Goal: Task Accomplishment & Management: Manage account settings

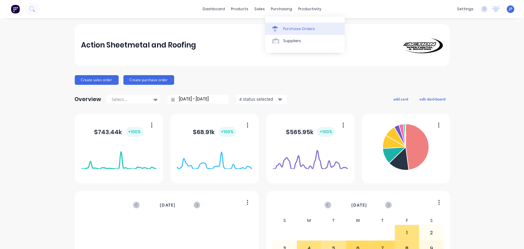
click at [288, 29] on div "Purchase Orders" at bounding box center [299, 28] width 32 height 5
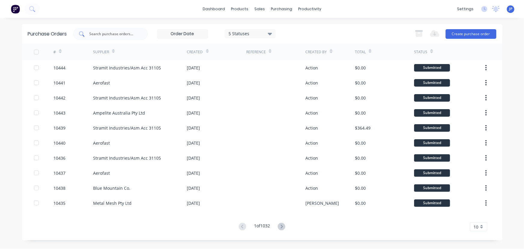
click at [101, 38] on div at bounding box center [110, 34] width 75 height 12
type input "10438"
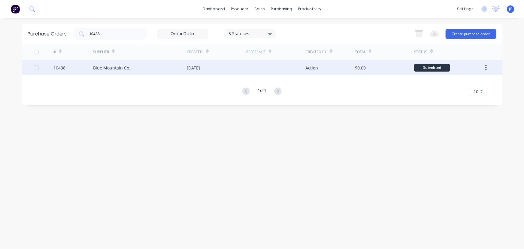
click at [108, 65] on div "Blue Mountain Co." at bounding box center [111, 68] width 37 height 6
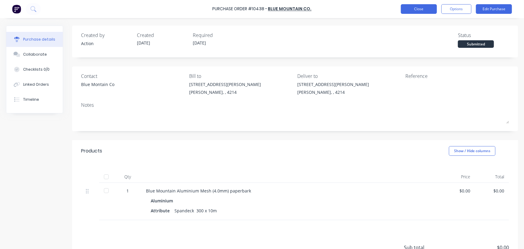
click at [407, 9] on button "Close" at bounding box center [419, 9] width 36 height 10
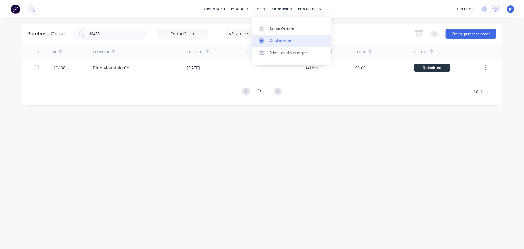
click at [274, 39] on div "Customers" at bounding box center [281, 40] width 22 height 5
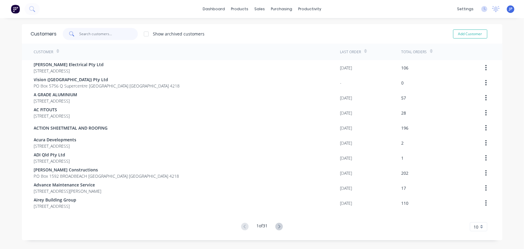
click at [104, 35] on input "text" at bounding box center [108, 34] width 59 height 12
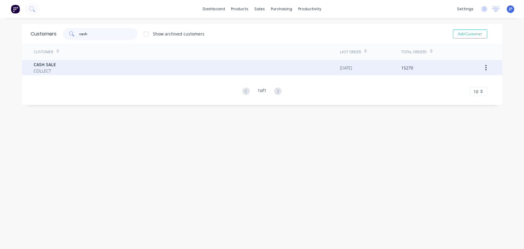
type input "cash"
click at [48, 69] on span "COLLECT" at bounding box center [45, 71] width 22 height 6
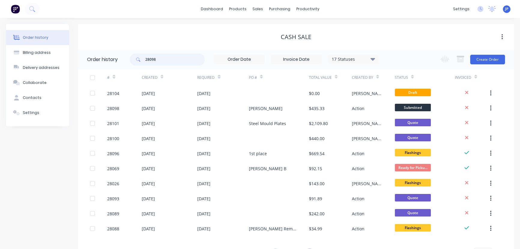
type input "28098"
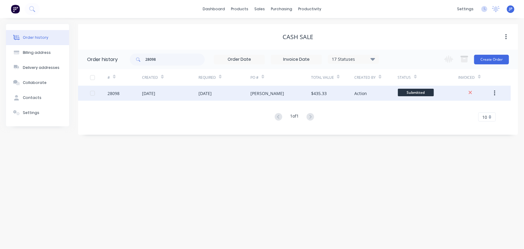
click at [156, 89] on div "[DATE]" at bounding box center [170, 93] width 56 height 15
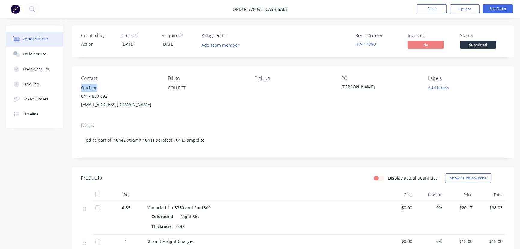
drag, startPoint x: 101, startPoint y: 88, endPoint x: 80, endPoint y: 89, distance: 21.3
click at [80, 89] on div "Contact Quclear [PHONE_NUMBER] [EMAIL_ADDRESS][DOMAIN_NAME] Bill to COLLECT Pic…" at bounding box center [293, 91] width 442 height 51
copy div "Quclear"
click at [466, 11] on button "Options" at bounding box center [465, 9] width 30 height 10
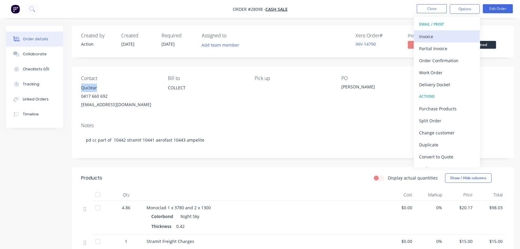
click at [440, 39] on div "Invoice" at bounding box center [446, 36] width 55 height 9
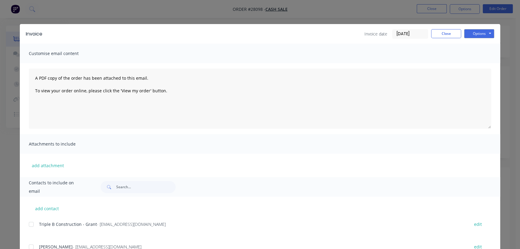
click at [419, 34] on input "[DATE]" at bounding box center [409, 33] width 35 height 9
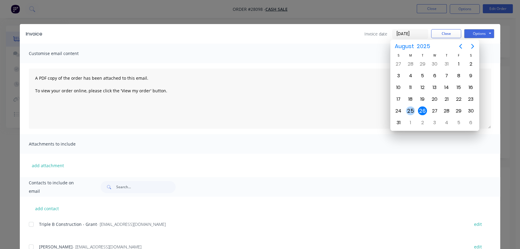
click at [413, 108] on div "25" at bounding box center [410, 110] width 9 height 9
type input "[DATE]"
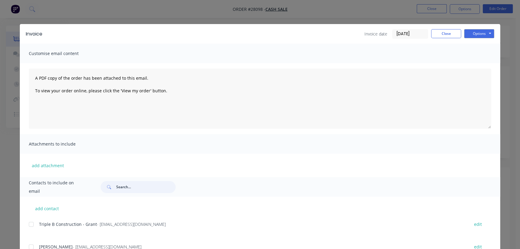
click at [122, 189] on input "text" at bounding box center [145, 187] width 59 height 12
paste input "Quclear"
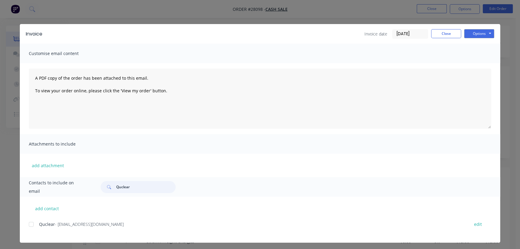
type input "Quclear"
drag, startPoint x: 112, startPoint y: 223, endPoint x: 37, endPoint y: 225, distance: 75.4
click at [32, 225] on div "Quclear - [EMAIL_ADDRESS][DOMAIN_NAME] edit" at bounding box center [264, 224] width 471 height 8
copy div "Quclear - [EMAIL_ADDRESS][DOMAIN_NAME]"
click at [474, 35] on button "Options" at bounding box center [479, 33] width 30 height 9
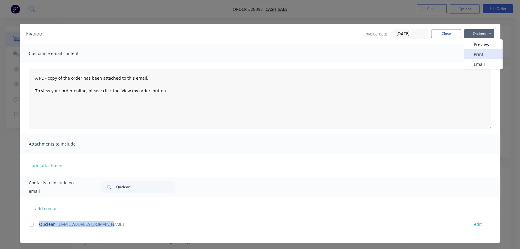
click at [474, 54] on button "Print" at bounding box center [483, 54] width 38 height 10
click at [439, 36] on button "Close" at bounding box center [446, 33] width 30 height 9
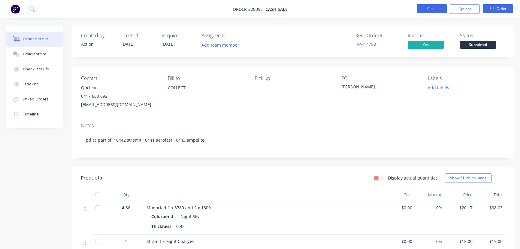
click at [426, 9] on button "Close" at bounding box center [432, 8] width 30 height 9
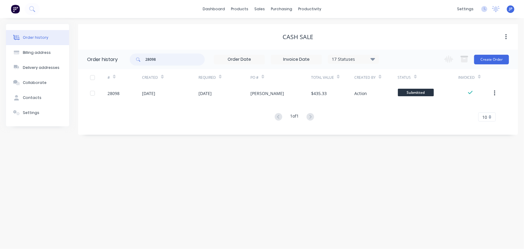
drag, startPoint x: 168, startPoint y: 59, endPoint x: 139, endPoint y: 63, distance: 29.1
click at [139, 63] on div "28098" at bounding box center [167, 59] width 75 height 12
type input "27943"
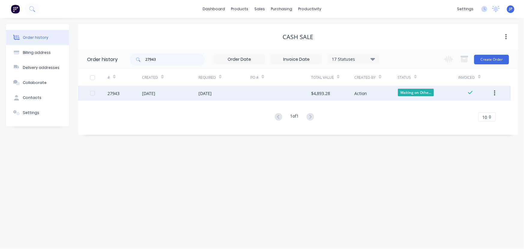
click at [141, 90] on div "27943" at bounding box center [124, 93] width 35 height 15
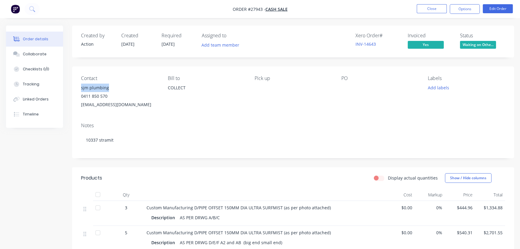
drag, startPoint x: 110, startPoint y: 86, endPoint x: 77, endPoint y: 88, distance: 33.1
click at [77, 88] on div "Contact sjm plumbing [PHONE_NUMBER] [EMAIL_ADDRESS][DOMAIN_NAME] Bill to COLLEC…" at bounding box center [293, 91] width 442 height 51
copy div "sjm plumbing"
click at [456, 10] on button "Options" at bounding box center [465, 9] width 30 height 10
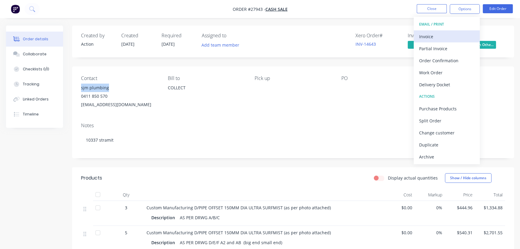
click at [433, 35] on div "Invoice" at bounding box center [446, 36] width 55 height 9
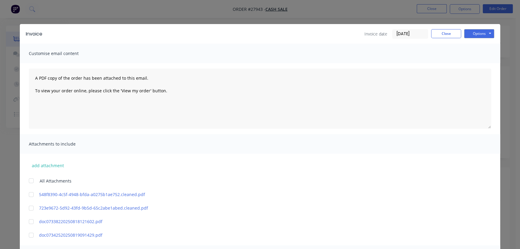
click at [416, 36] on input "[DATE]" at bounding box center [409, 33] width 35 height 9
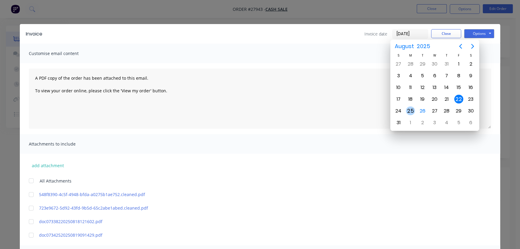
click at [411, 109] on div "25" at bounding box center [410, 110] width 9 height 9
type input "[DATE]"
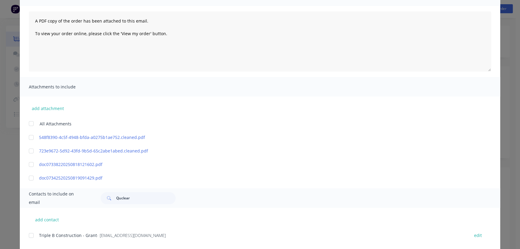
scroll to position [109, 0]
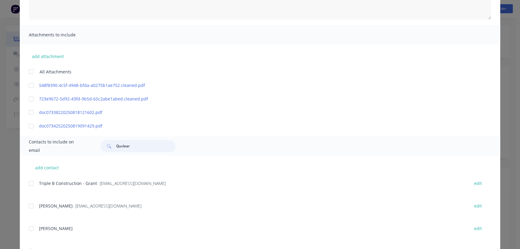
drag, startPoint x: 135, startPoint y: 145, endPoint x: 110, endPoint y: 146, distance: 24.9
click at [110, 146] on div "Quclear" at bounding box center [138, 146] width 75 height 12
paste input "sjm plumbing"
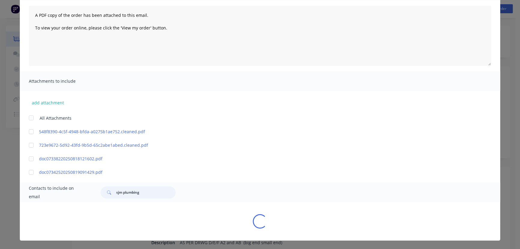
scroll to position [70, 0]
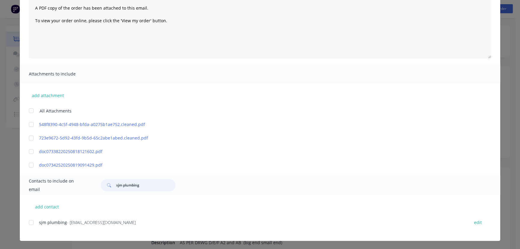
type input "sjm plumbing"
drag, startPoint x: 143, startPoint y: 222, endPoint x: 33, endPoint y: 227, distance: 109.4
click at [33, 226] on div "sjm plumbing - [EMAIL_ADDRESS][DOMAIN_NAME] edit" at bounding box center [264, 222] width 471 height 8
copy div "sjm plumbing - [EMAIL_ADDRESS][DOMAIN_NAME]"
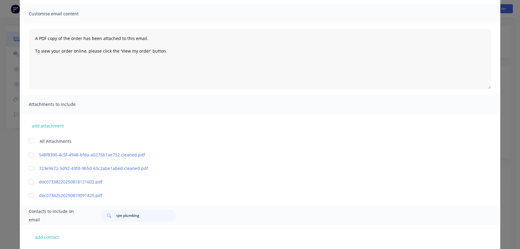
scroll to position [0, 0]
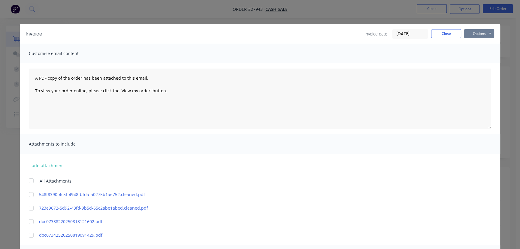
click at [471, 34] on button "Options" at bounding box center [479, 33] width 30 height 9
click at [470, 54] on button "Print" at bounding box center [483, 54] width 38 height 10
click at [443, 34] on button "Close" at bounding box center [446, 33] width 30 height 9
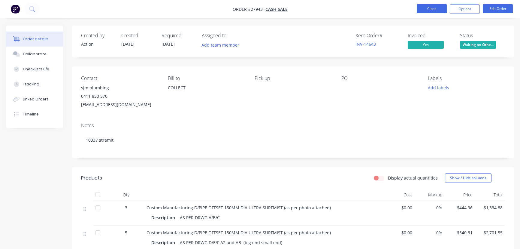
click at [423, 11] on button "Close" at bounding box center [432, 8] width 30 height 9
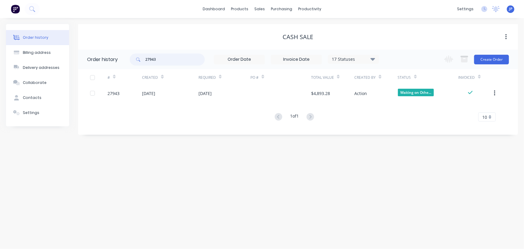
drag, startPoint x: 160, startPoint y: 61, endPoint x: 142, endPoint y: 62, distance: 18.1
click at [142, 62] on div "27943" at bounding box center [167, 59] width 75 height 12
type input "28073"
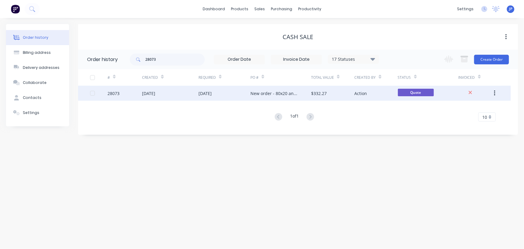
click at [147, 95] on div "[DATE]" at bounding box center [148, 93] width 13 height 6
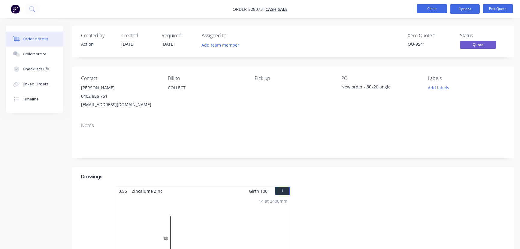
click at [427, 10] on button "Close" at bounding box center [432, 8] width 30 height 9
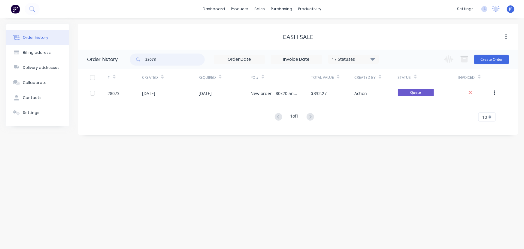
drag, startPoint x: 159, startPoint y: 60, endPoint x: 144, endPoint y: 62, distance: 15.4
click at [144, 62] on div "28073" at bounding box center [167, 59] width 75 height 12
type input "28071"
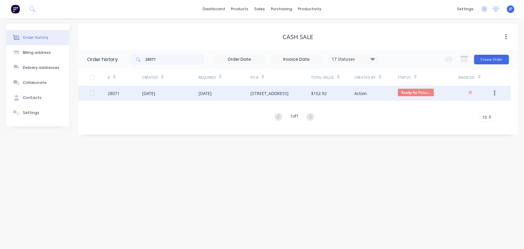
click at [151, 94] on div "[DATE]" at bounding box center [148, 93] width 13 height 6
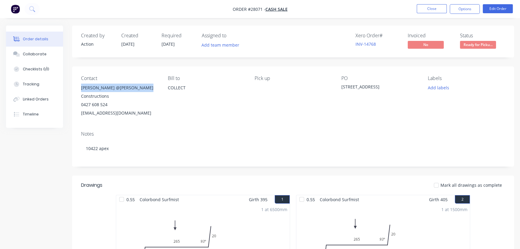
drag, startPoint x: 143, startPoint y: 88, endPoint x: 80, endPoint y: 88, distance: 63.1
click at [80, 88] on div "Contact [PERSON_NAME] @[PERSON_NAME] Constructions 0427 608 524 [EMAIL_ADDRESS]…" at bounding box center [293, 96] width 442 height 60
copy div "[PERSON_NAME] @[PERSON_NAME] Constructions"
click at [456, 8] on button "Options" at bounding box center [465, 9] width 30 height 10
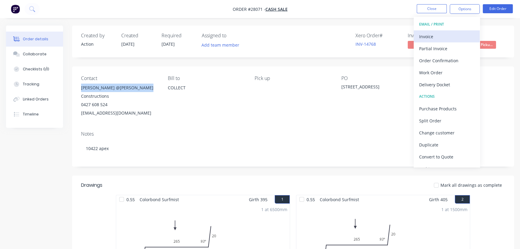
click at [432, 36] on div "Invoice" at bounding box center [446, 36] width 55 height 9
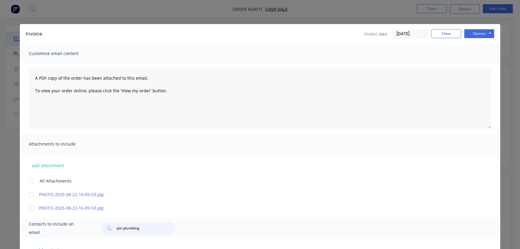
drag, startPoint x: 139, startPoint y: 230, endPoint x: 112, endPoint y: 233, distance: 27.2
click at [112, 233] on div "sjm plumbing" at bounding box center [138, 228] width 75 height 12
paste input "[PERSON_NAME] @[PERSON_NAME] Constructions"
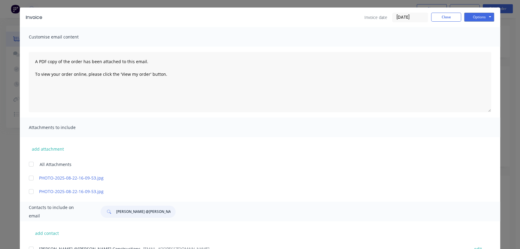
scroll to position [43, 0]
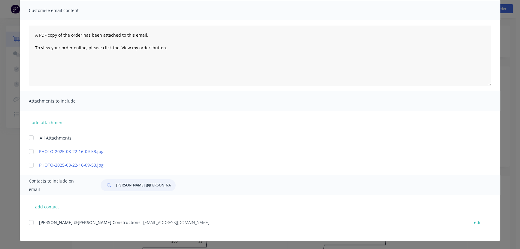
type input "[PERSON_NAME] @[PERSON_NAME] Constructions"
drag, startPoint x: 159, startPoint y: 222, endPoint x: 35, endPoint y: 228, distance: 124.5
click at [35, 228] on div "[PERSON_NAME] @[PERSON_NAME] Constructions - [EMAIL_ADDRESS][DOMAIN_NAME] edit" at bounding box center [264, 225] width 471 height 15
copy div "[PERSON_NAME] @[PERSON_NAME] Constructions - [EMAIL_ADDRESS][DOMAIN_NAME]"
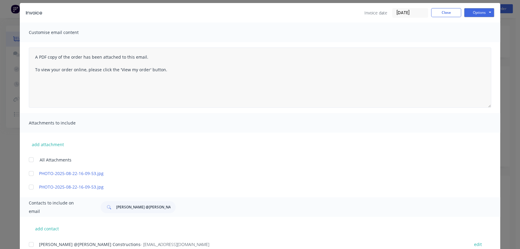
scroll to position [0, 0]
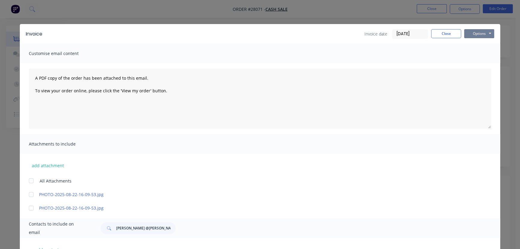
click at [475, 33] on button "Options" at bounding box center [479, 33] width 30 height 9
click at [408, 36] on input "[DATE]" at bounding box center [409, 33] width 35 height 9
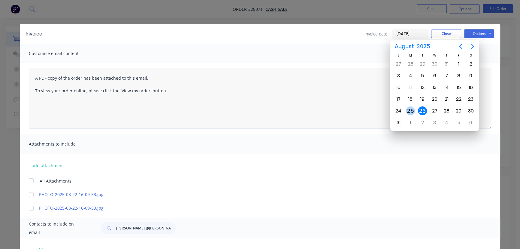
drag, startPoint x: 409, startPoint y: 108, endPoint x: 424, endPoint y: 73, distance: 37.9
click at [409, 108] on div "25" at bounding box center [410, 110] width 9 height 9
type input "[DATE]"
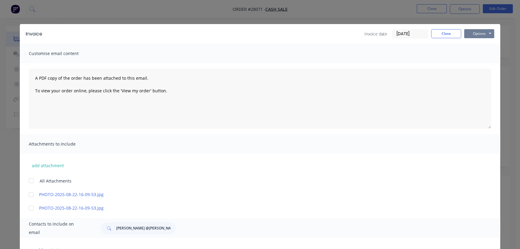
click at [472, 33] on button "Options" at bounding box center [479, 33] width 30 height 9
click at [473, 56] on button "Print" at bounding box center [483, 54] width 38 height 10
click at [442, 31] on button "Close" at bounding box center [446, 33] width 30 height 9
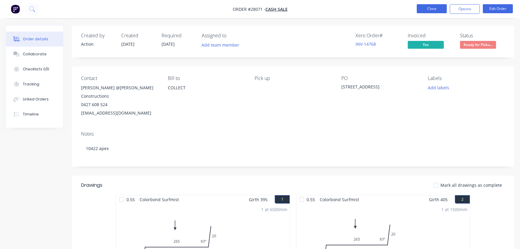
click at [420, 8] on button "Close" at bounding box center [432, 8] width 30 height 9
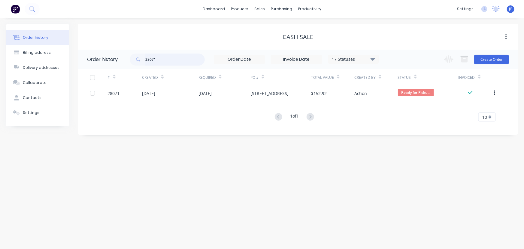
click at [156, 59] on input "28071" at bounding box center [174, 59] width 59 height 12
type input "28072"
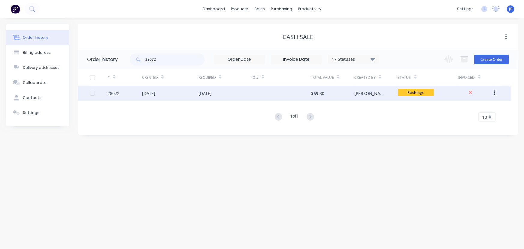
click at [156, 89] on div "[DATE]" at bounding box center [170, 93] width 56 height 15
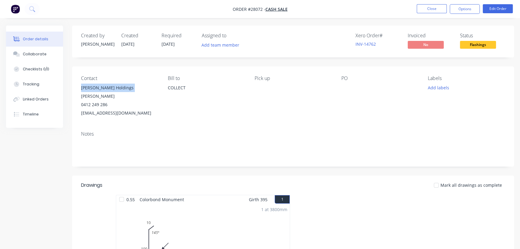
drag, startPoint x: 128, startPoint y: 86, endPoint x: 75, endPoint y: 90, distance: 53.3
click at [75, 90] on div "Contact [PERSON_NAME] Holdings [PERSON_NAME] 0412 249 286 [EMAIL_ADDRESS][DOMAI…" at bounding box center [293, 96] width 442 height 60
copy div "[PERSON_NAME] Holdings [PERSON_NAME]"
click at [457, 5] on button "Options" at bounding box center [465, 9] width 30 height 10
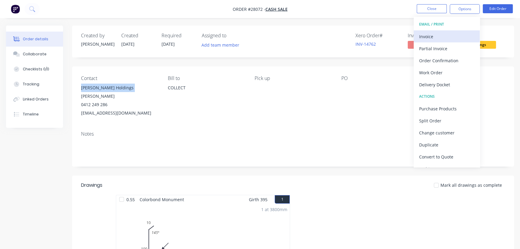
click at [436, 36] on div "Invoice" at bounding box center [446, 36] width 55 height 9
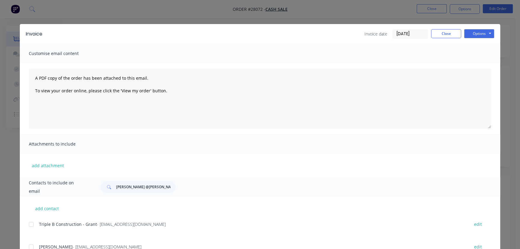
click at [418, 33] on input "[DATE]" at bounding box center [409, 33] width 35 height 9
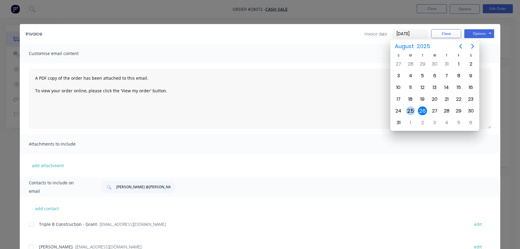
click at [409, 109] on div "25" at bounding box center [410, 110] width 9 height 9
type input "[DATE]"
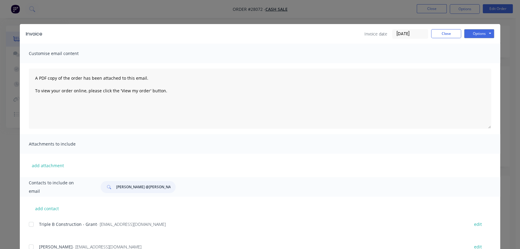
drag, startPoint x: 150, startPoint y: 188, endPoint x: 104, endPoint y: 189, distance: 45.6
click at [104, 189] on div "[PERSON_NAME] @[PERSON_NAME] Constructions" at bounding box center [138, 187] width 75 height 12
paste input "[PERSON_NAME] Holdings [PERSON_NAME]"
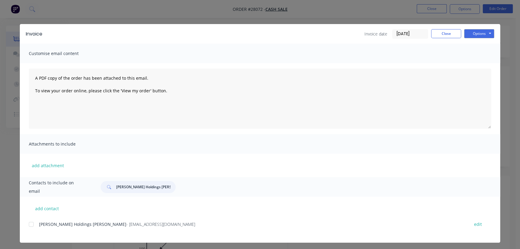
type input "[PERSON_NAME] Holdings [PERSON_NAME]"
drag, startPoint x: 141, startPoint y: 223, endPoint x: 36, endPoint y: 230, distance: 105.3
click at [36, 230] on div "[PERSON_NAME] Holdings [PERSON_NAME] - [EMAIL_ADDRESS][DOMAIN_NAME] edit" at bounding box center [264, 227] width 471 height 15
copy div "[PERSON_NAME] Holdings [PERSON_NAME] - [EMAIL_ADDRESS][DOMAIN_NAME]"
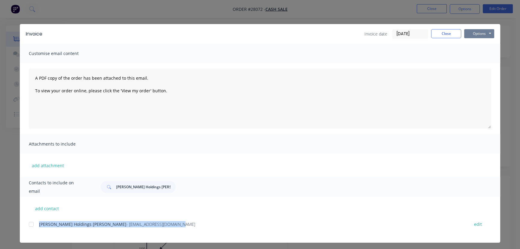
click at [481, 34] on button "Options" at bounding box center [479, 33] width 30 height 9
click at [477, 52] on button "Print" at bounding box center [483, 54] width 38 height 10
click at [441, 31] on button "Close" at bounding box center [446, 33] width 30 height 9
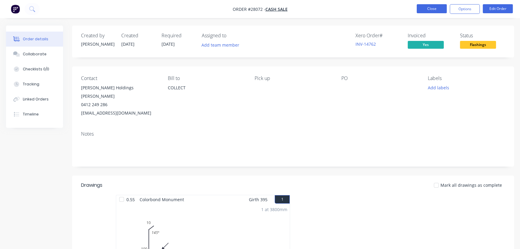
click at [433, 6] on button "Close" at bounding box center [432, 8] width 30 height 9
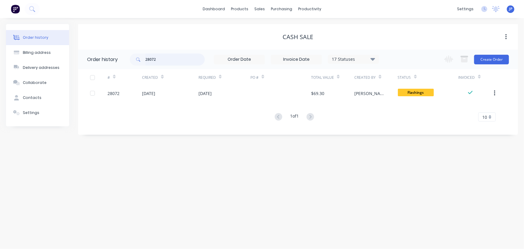
click at [161, 61] on input "28072" at bounding box center [174, 59] width 59 height 12
type input "28073"
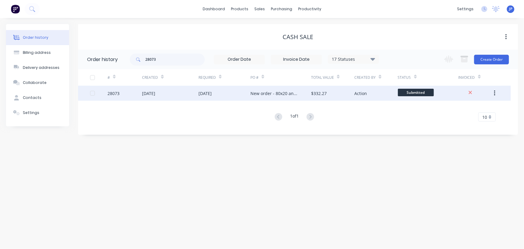
click at [155, 92] on div "[DATE]" at bounding box center [148, 93] width 13 height 6
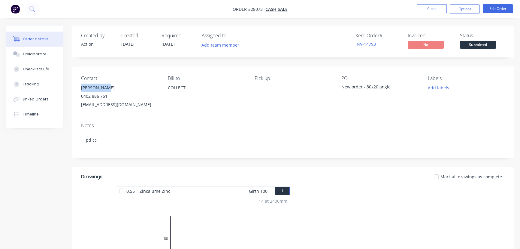
drag, startPoint x: 96, startPoint y: 88, endPoint x: 81, endPoint y: 88, distance: 14.7
click at [81, 88] on div "[PERSON_NAME]" at bounding box center [119, 87] width 77 height 8
copy div "[PERSON_NAME]"
click at [458, 9] on button "Options" at bounding box center [465, 9] width 30 height 10
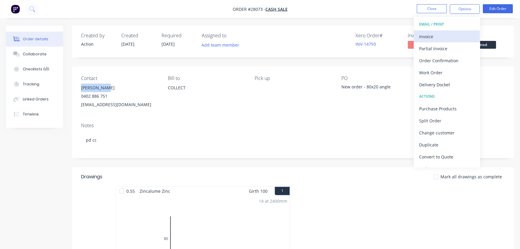
click at [438, 37] on div "Invoice" at bounding box center [446, 36] width 55 height 9
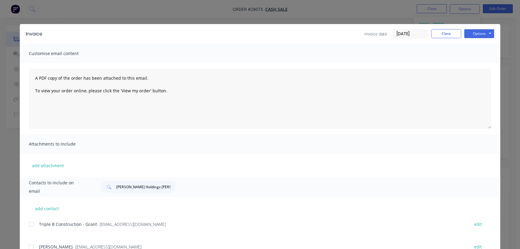
click at [419, 33] on input "[DATE]" at bounding box center [409, 33] width 35 height 9
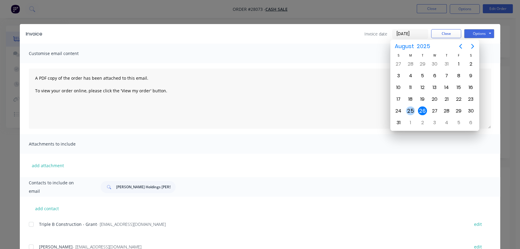
click at [411, 108] on div "25" at bounding box center [410, 110] width 9 height 9
type input "[DATE]"
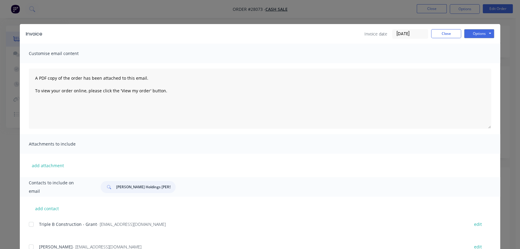
drag, startPoint x: 159, startPoint y: 187, endPoint x: 108, endPoint y: 188, distance: 50.7
click at [108, 188] on div "[PERSON_NAME] Holdings [PERSON_NAME]" at bounding box center [138, 187] width 75 height 12
paste input "[PERSON_NAME]"
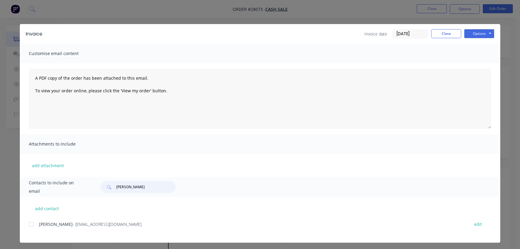
type input "[PERSON_NAME]"
drag, startPoint x: 110, startPoint y: 225, endPoint x: 28, endPoint y: 234, distance: 83.0
click at [29, 234] on div "[PERSON_NAME] - [EMAIL_ADDRESS][DOMAIN_NAME] edit" at bounding box center [264, 227] width 471 height 15
copy div "[PERSON_NAME] - [EMAIL_ADDRESS][DOMAIN_NAME]"
click at [469, 32] on button "Options" at bounding box center [479, 33] width 30 height 9
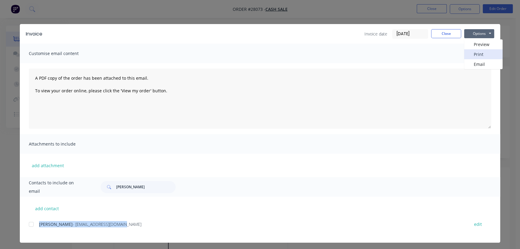
click at [472, 54] on button "Print" at bounding box center [483, 54] width 38 height 10
click at [449, 33] on button "Close" at bounding box center [446, 33] width 30 height 9
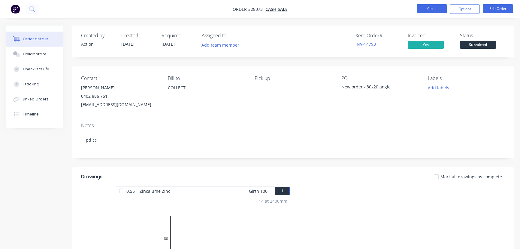
click at [424, 11] on button "Close" at bounding box center [432, 8] width 30 height 9
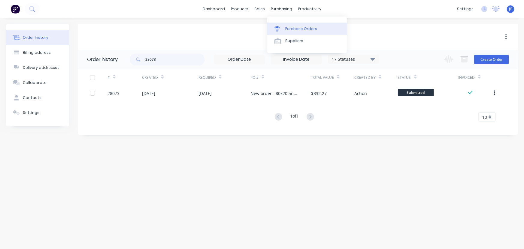
click at [289, 27] on div "Purchase Orders" at bounding box center [301, 28] width 32 height 5
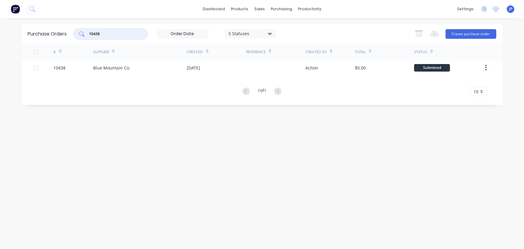
drag, startPoint x: 104, startPoint y: 35, endPoint x: 83, endPoint y: 36, distance: 22.0
click at [83, 36] on div "10438" at bounding box center [110, 34] width 75 height 12
click at [107, 35] on input "140369" at bounding box center [114, 34] width 50 height 6
type input "10369"
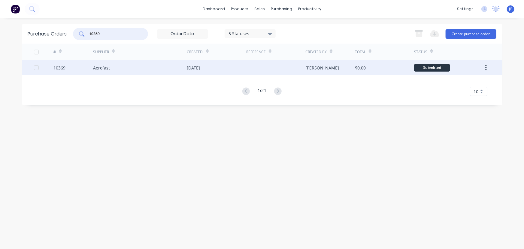
click at [106, 67] on div "Aerofast" at bounding box center [101, 68] width 17 height 6
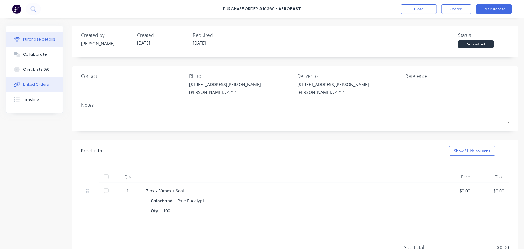
click at [45, 83] on div "Linked Orders" at bounding box center [36, 84] width 26 height 5
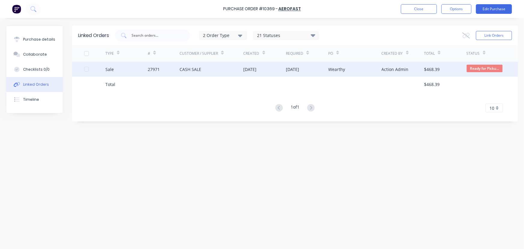
click at [157, 68] on div "27971" at bounding box center [154, 69] width 12 height 6
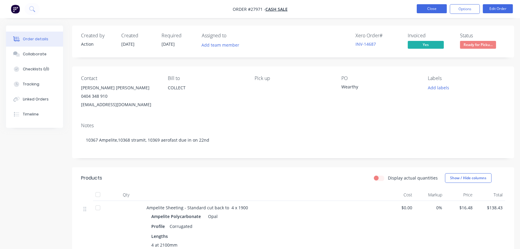
click at [421, 10] on button "Close" at bounding box center [432, 8] width 30 height 9
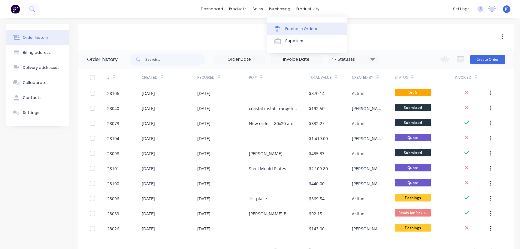
click at [291, 27] on div "Purchase Orders" at bounding box center [301, 28] width 32 height 5
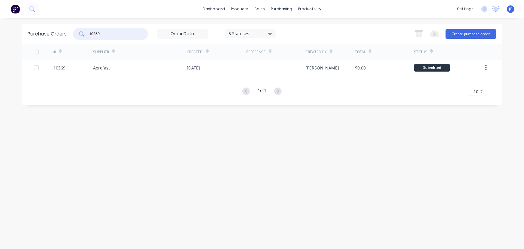
drag, startPoint x: 108, startPoint y: 33, endPoint x: 87, endPoint y: 28, distance: 21.6
click at [90, 32] on input "10369" at bounding box center [114, 34] width 50 height 6
type input "10365"
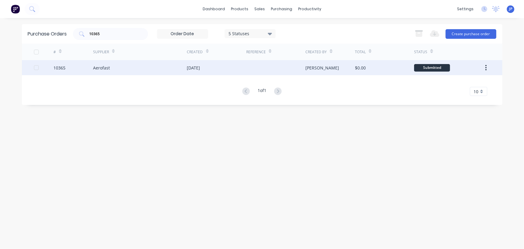
click at [107, 67] on div "Aerofast" at bounding box center [101, 68] width 17 height 6
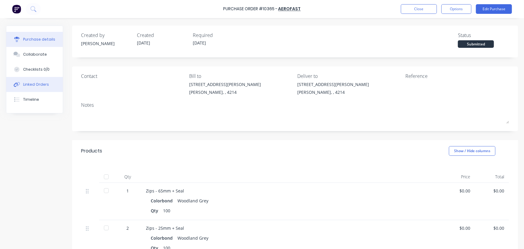
click at [50, 83] on button "Linked Orders" at bounding box center [34, 84] width 56 height 15
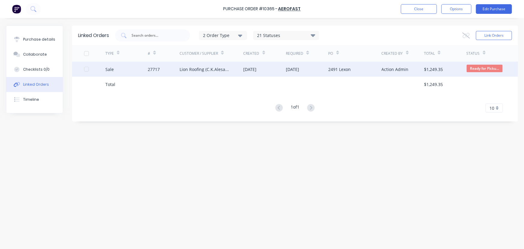
click at [183, 71] on div "Lion Roofing (C.K.Alesana)" at bounding box center [206, 69] width 52 height 6
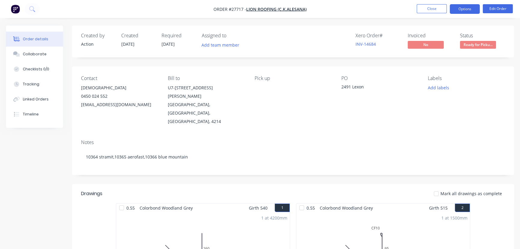
click at [461, 11] on button "Options" at bounding box center [465, 9] width 30 height 10
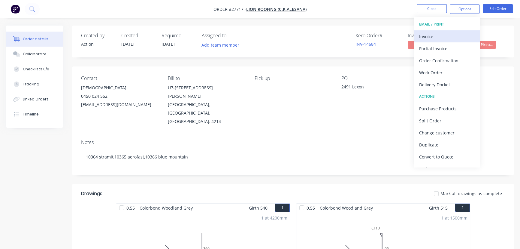
click at [432, 37] on div "Invoice" at bounding box center [446, 36] width 55 height 9
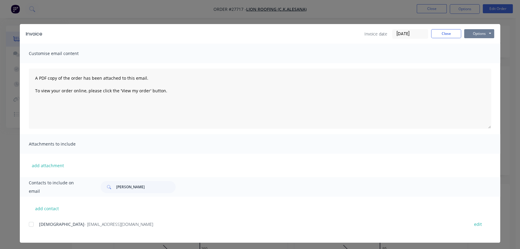
click at [486, 32] on button "Options" at bounding box center [479, 33] width 30 height 9
click at [483, 55] on button "Print" at bounding box center [483, 54] width 38 height 10
click at [431, 35] on button "Close" at bounding box center [446, 33] width 30 height 9
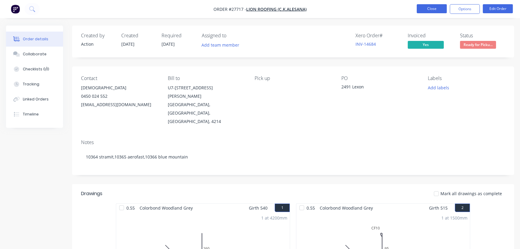
click at [421, 9] on button "Close" at bounding box center [432, 8] width 30 height 9
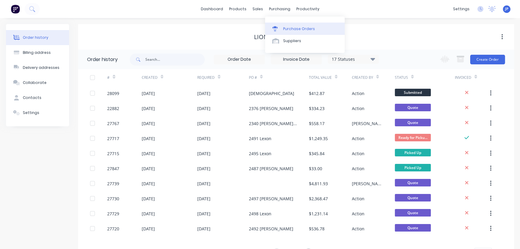
click at [289, 30] on div "Purchase Orders" at bounding box center [299, 28] width 32 height 5
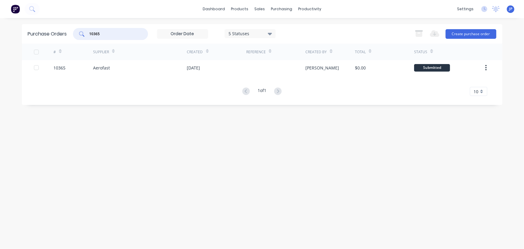
drag, startPoint x: 103, startPoint y: 36, endPoint x: 85, endPoint y: 37, distance: 18.7
click at [85, 37] on div "10365" at bounding box center [110, 34] width 75 height 12
type input "10370"
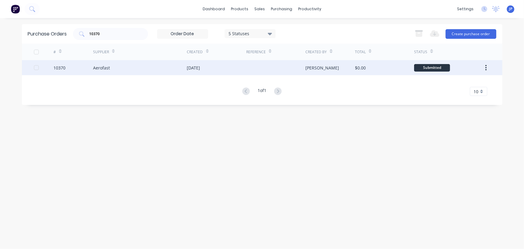
click at [106, 65] on div "Aerofast" at bounding box center [101, 68] width 17 height 6
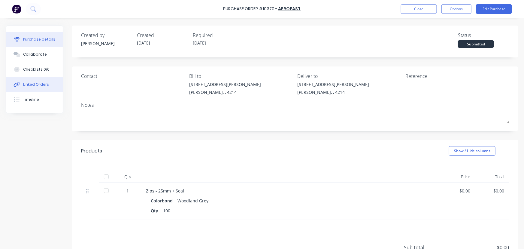
click at [38, 85] on div "Linked Orders" at bounding box center [36, 84] width 26 height 5
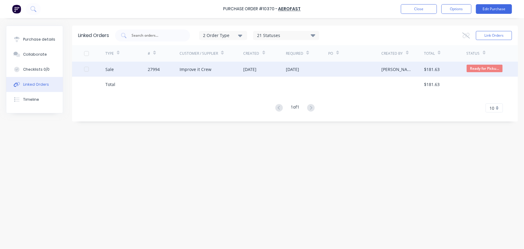
click at [184, 71] on div "Improve it Crew" at bounding box center [196, 69] width 32 height 6
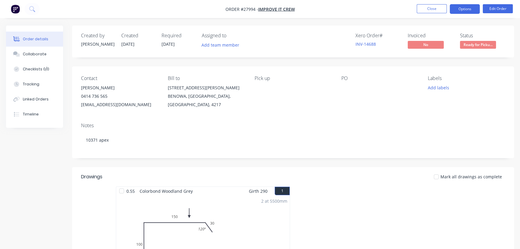
click at [465, 8] on button "Options" at bounding box center [465, 9] width 30 height 10
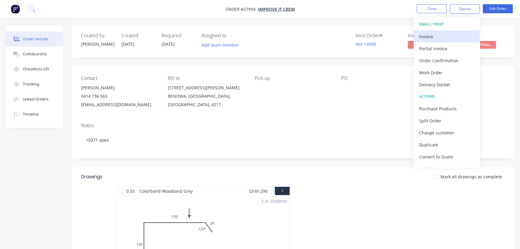
click at [431, 36] on div "Invoice" at bounding box center [446, 36] width 55 height 9
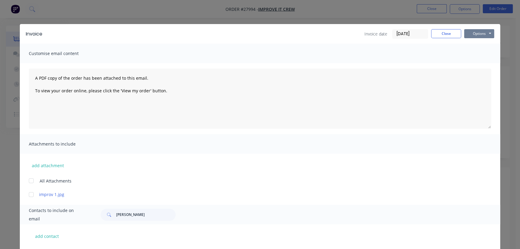
click at [471, 34] on button "Options" at bounding box center [479, 33] width 30 height 9
click at [472, 55] on button "Print" at bounding box center [483, 54] width 38 height 10
click at [441, 31] on button "Close" at bounding box center [446, 33] width 30 height 9
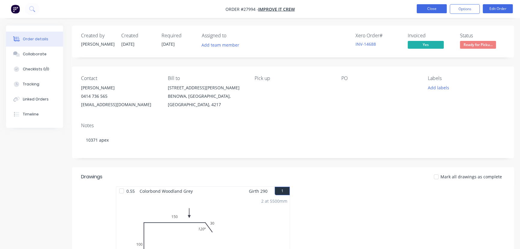
click at [438, 7] on button "Close" at bounding box center [432, 8] width 30 height 9
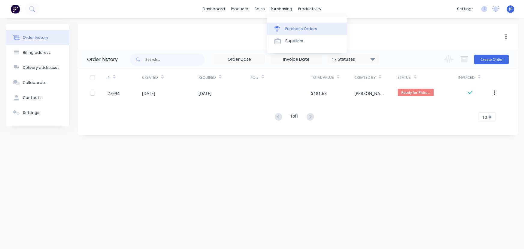
click at [293, 26] on div "Purchase Orders" at bounding box center [301, 28] width 32 height 5
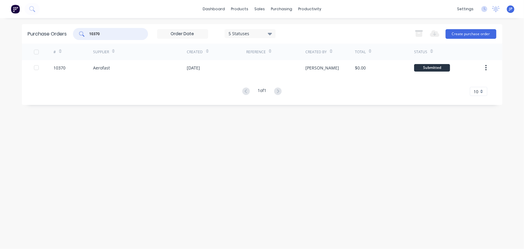
drag, startPoint x: 105, startPoint y: 35, endPoint x: 87, endPoint y: 38, distance: 18.1
click at [87, 38] on div "10370" at bounding box center [110, 34] width 75 height 12
type input "10380"
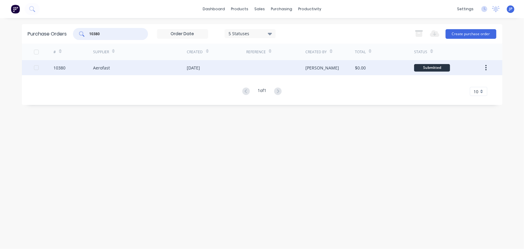
click at [107, 69] on div "Aerofast" at bounding box center [101, 68] width 17 height 6
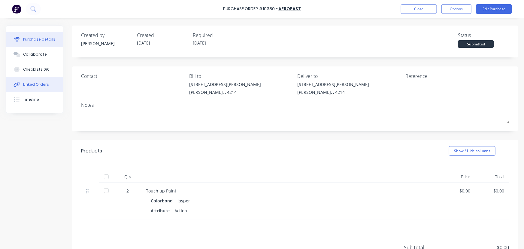
click at [48, 83] on button "Linked Orders" at bounding box center [34, 84] width 56 height 15
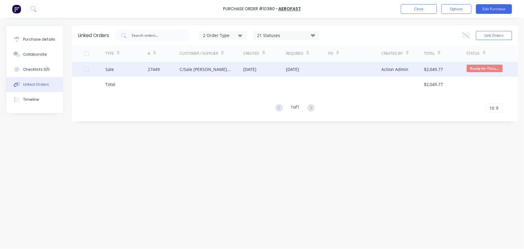
click at [190, 65] on div "C/Sale [PERSON_NAME] Pty Ltd" at bounding box center [212, 69] width 64 height 15
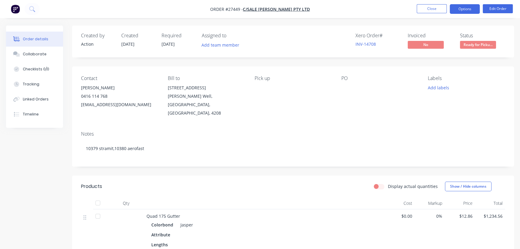
click at [462, 10] on button "Options" at bounding box center [465, 9] width 30 height 10
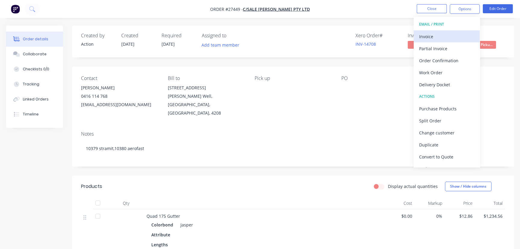
click at [451, 36] on div "Invoice" at bounding box center [446, 36] width 55 height 9
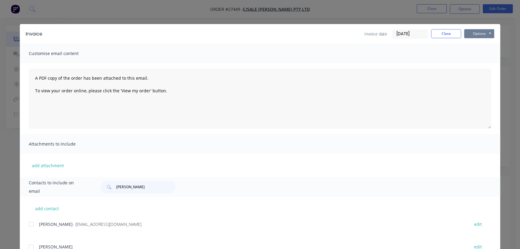
click at [471, 36] on button "Options" at bounding box center [479, 33] width 30 height 9
click at [471, 52] on button "Print" at bounding box center [483, 54] width 38 height 10
click at [441, 36] on button "Close" at bounding box center [446, 33] width 30 height 9
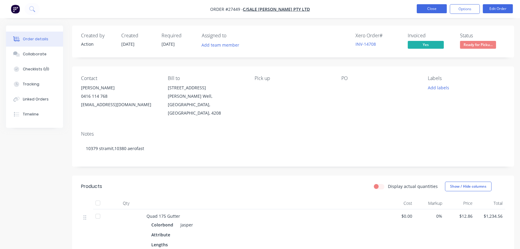
click at [429, 11] on button "Close" at bounding box center [432, 8] width 30 height 9
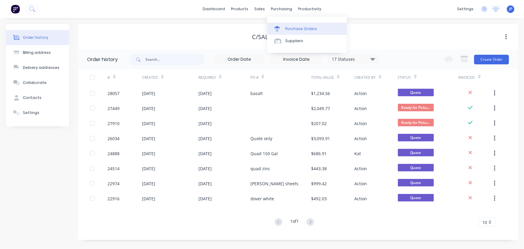
click at [286, 26] on div "Purchase Orders" at bounding box center [301, 28] width 32 height 5
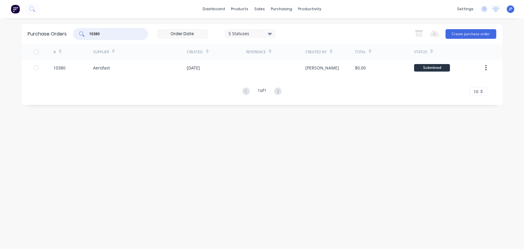
click at [103, 32] on input "10380" at bounding box center [114, 34] width 50 height 6
type input "10379"
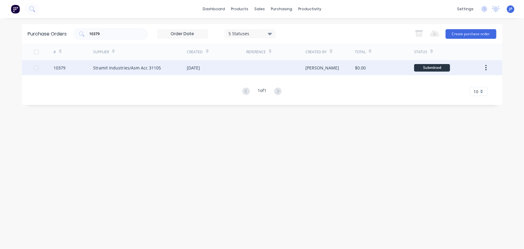
click at [108, 68] on div "Stramit Industries/Asm Acc 31105" at bounding box center [127, 68] width 68 height 6
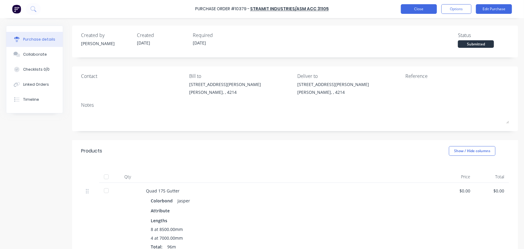
click at [423, 11] on button "Close" at bounding box center [419, 9] width 36 height 10
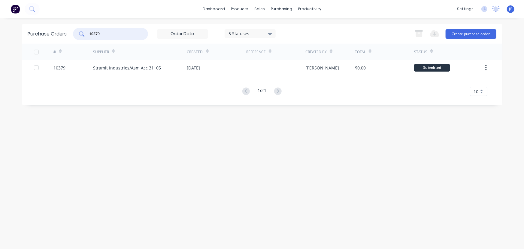
drag, startPoint x: 109, startPoint y: 35, endPoint x: 86, endPoint y: 34, distance: 23.7
click at [86, 34] on div "10379" at bounding box center [110, 34] width 75 height 12
type input "10389"
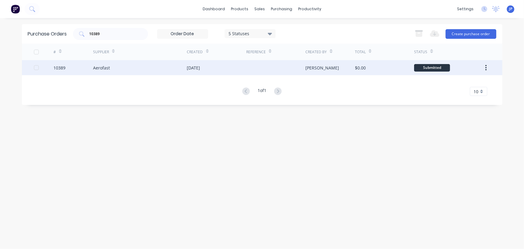
click at [94, 65] on div "Aerofast" at bounding box center [101, 68] width 17 height 6
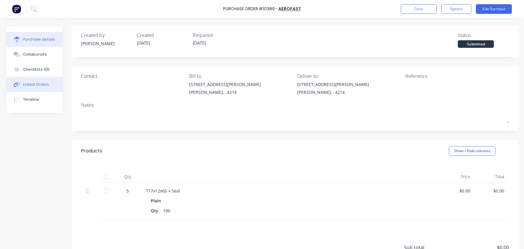
click at [45, 84] on div "Linked Orders" at bounding box center [36, 84] width 26 height 5
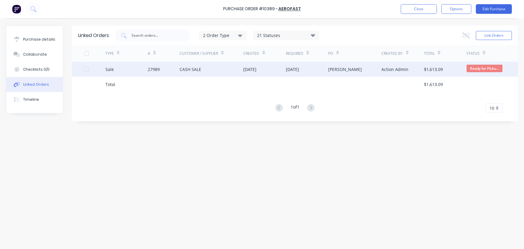
click at [145, 69] on div "Sale" at bounding box center [126, 69] width 43 height 15
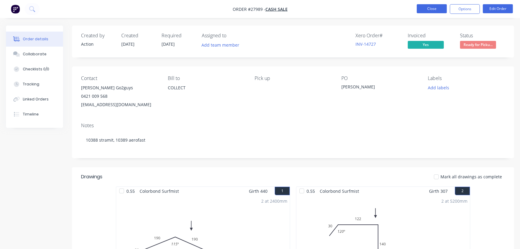
click at [433, 9] on button "Close" at bounding box center [432, 8] width 30 height 9
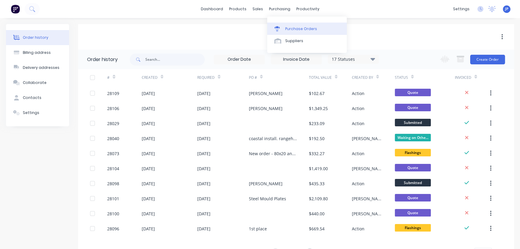
click at [294, 28] on div "Purchase Orders" at bounding box center [301, 28] width 32 height 5
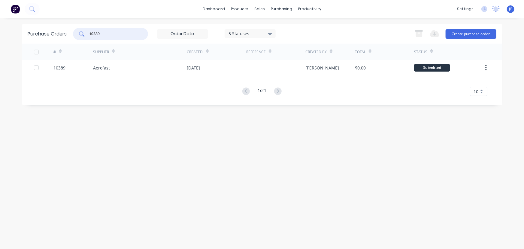
drag, startPoint x: 107, startPoint y: 32, endPoint x: 82, endPoint y: 34, distance: 25.0
click at [82, 34] on div "10389" at bounding box center [110, 34] width 75 height 12
type input "10356"
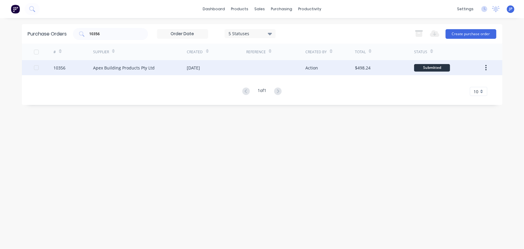
click at [108, 71] on div "Apex Building Products Pty Ltd" at bounding box center [124, 68] width 62 height 6
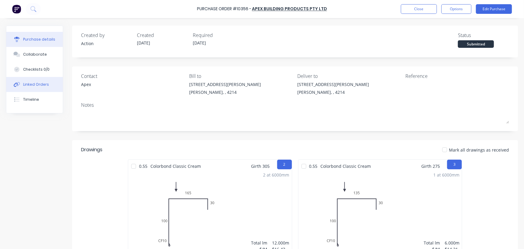
click at [42, 86] on div "Linked Orders" at bounding box center [36, 84] width 26 height 5
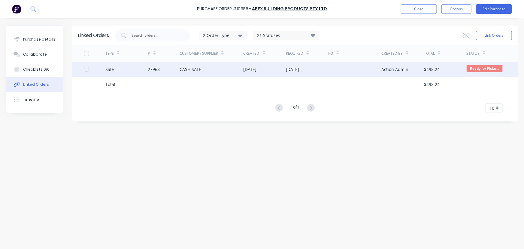
click at [183, 70] on div "CASH SALE" at bounding box center [191, 69] width 22 height 6
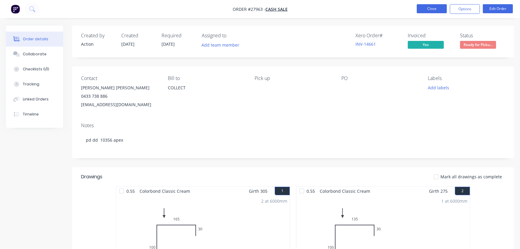
click at [431, 8] on button "Close" at bounding box center [432, 8] width 30 height 9
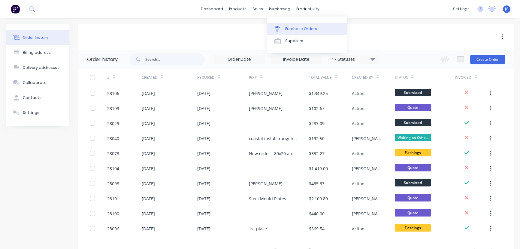
click at [287, 25] on link "Purchase Orders" at bounding box center [307, 29] width 80 height 12
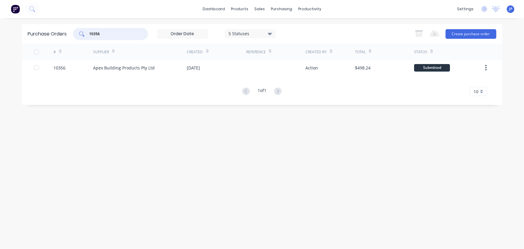
drag, startPoint x: 114, startPoint y: 35, endPoint x: 82, endPoint y: 35, distance: 31.8
click at [82, 35] on div "10356" at bounding box center [110, 34] width 75 height 12
type input "10354"
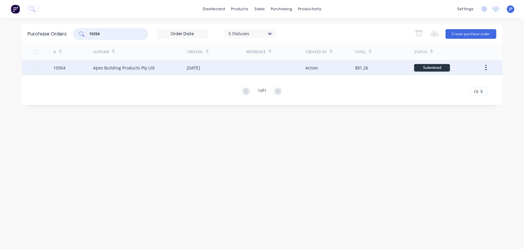
click at [97, 64] on div "Apex Building Products Pty Ltd" at bounding box center [140, 67] width 94 height 15
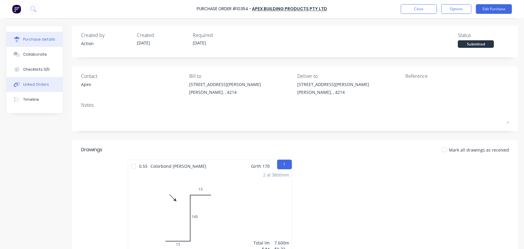
click at [47, 83] on div "Linked Orders" at bounding box center [36, 84] width 26 height 5
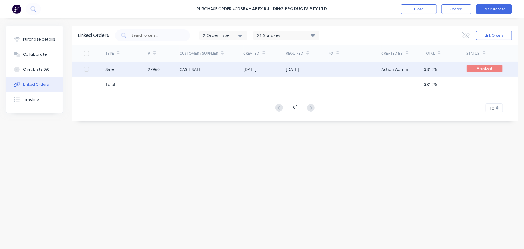
click at [166, 66] on div "27960" at bounding box center [164, 69] width 32 height 15
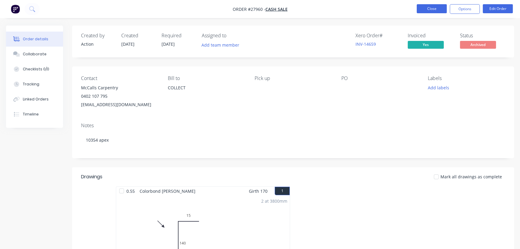
click at [429, 9] on button "Close" at bounding box center [432, 8] width 30 height 9
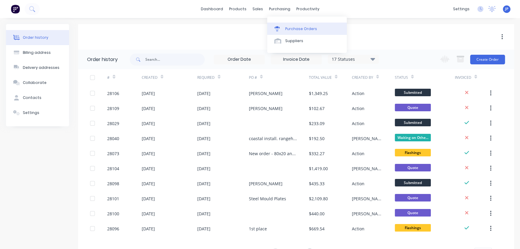
click at [292, 30] on div "Purchase Orders" at bounding box center [301, 28] width 32 height 5
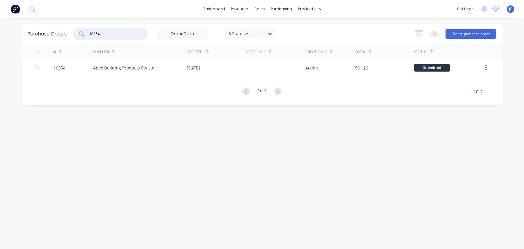
drag, startPoint x: 105, startPoint y: 36, endPoint x: 83, endPoint y: 36, distance: 21.3
click at [83, 36] on div "10354" at bounding box center [110, 34] width 75 height 12
type input "10347"
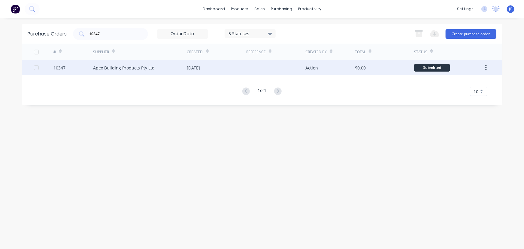
click at [101, 66] on div "Apex Building Products Pty Ltd" at bounding box center [124, 68] width 62 height 6
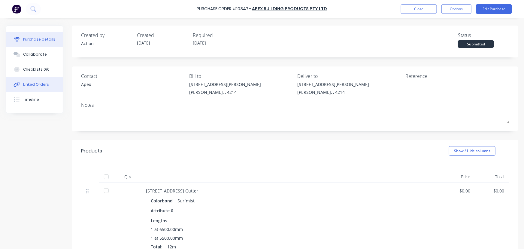
click at [40, 83] on div "Linked Orders" at bounding box center [36, 84] width 26 height 5
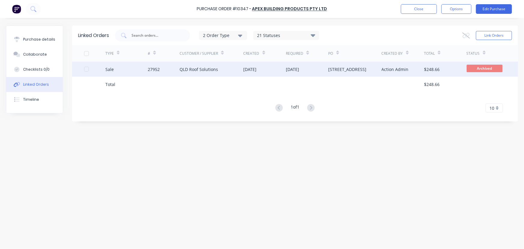
click at [141, 71] on div "Sale" at bounding box center [126, 69] width 43 height 15
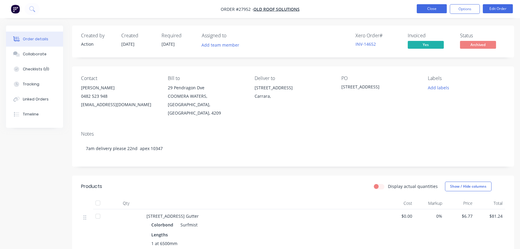
click at [429, 8] on button "Close" at bounding box center [432, 8] width 30 height 9
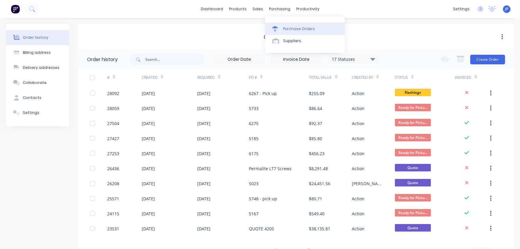
click at [285, 26] on link "Purchase Orders" at bounding box center [305, 29] width 80 height 12
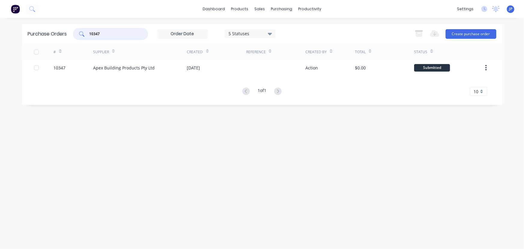
drag, startPoint x: 101, startPoint y: 35, endPoint x: 75, endPoint y: 34, distance: 26.1
click at [75, 34] on div "10347" at bounding box center [110, 34] width 75 height 12
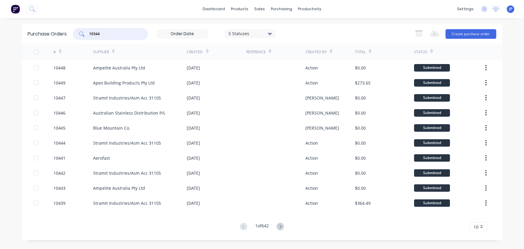
type input "10344"
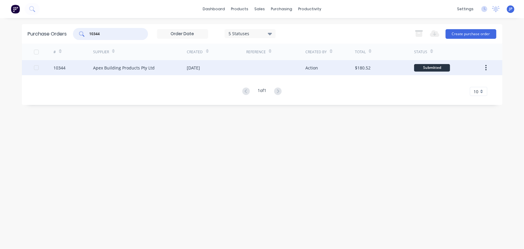
click at [96, 65] on div "Apex Building Products Pty Ltd" at bounding box center [124, 68] width 62 height 6
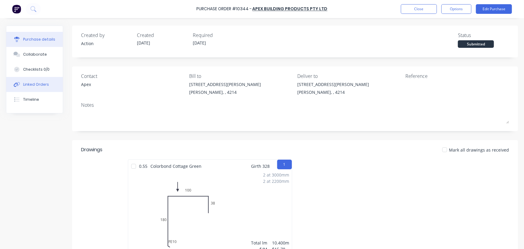
click at [45, 86] on div "Linked Orders" at bounding box center [36, 84] width 26 height 5
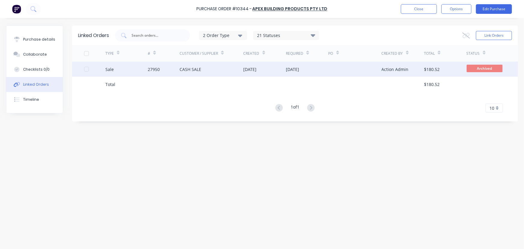
click at [117, 68] on div "Sale" at bounding box center [126, 69] width 43 height 15
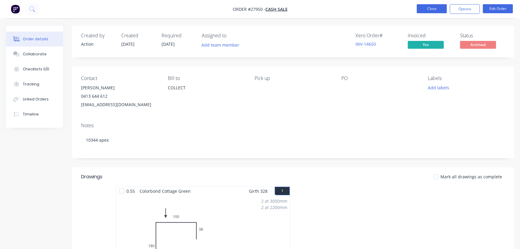
click at [431, 11] on button "Close" at bounding box center [432, 8] width 30 height 9
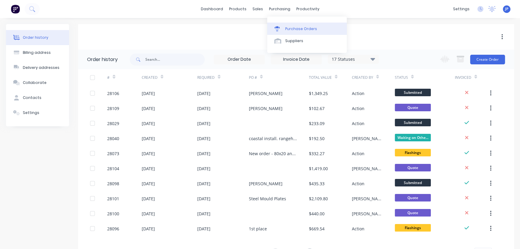
click at [288, 28] on div "Purchase Orders" at bounding box center [301, 28] width 32 height 5
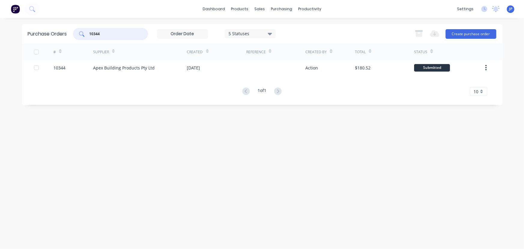
click at [88, 35] on div "10344" at bounding box center [110, 34] width 75 height 12
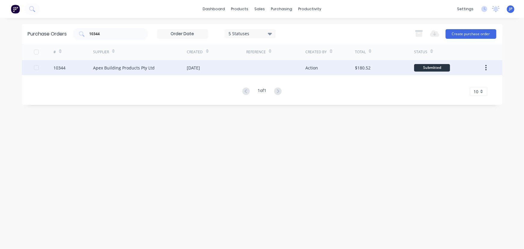
click at [108, 68] on div "Apex Building Products Pty Ltd" at bounding box center [124, 68] width 62 height 6
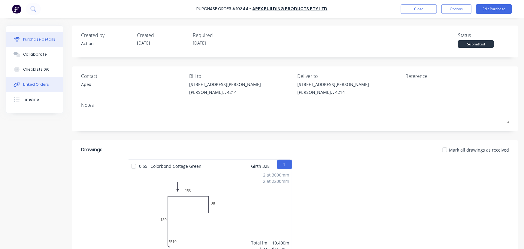
click at [43, 81] on button "Linked Orders" at bounding box center [34, 84] width 56 height 15
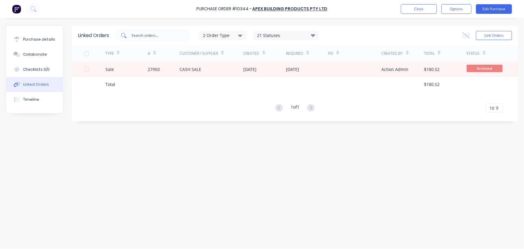
click at [151, 35] on input "text" at bounding box center [156, 35] width 50 height 6
type input "10358"
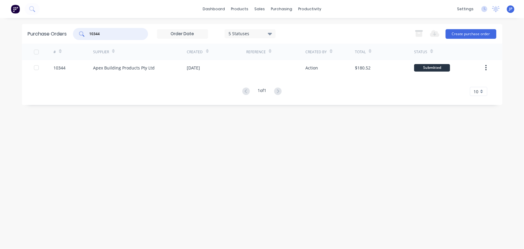
drag, startPoint x: 110, startPoint y: 32, endPoint x: 77, endPoint y: 36, distance: 33.2
click at [77, 36] on div "10344" at bounding box center [110, 34] width 75 height 12
type input "10358"
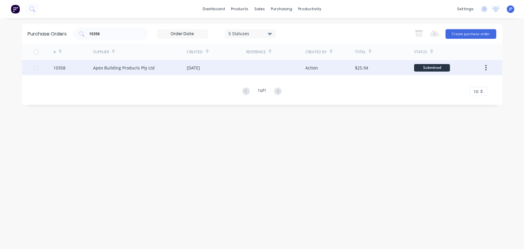
click at [100, 67] on div "Apex Building Products Pty Ltd" at bounding box center [124, 68] width 62 height 6
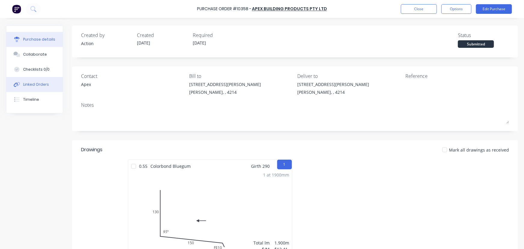
click at [43, 83] on div "Linked Orders" at bounding box center [36, 84] width 26 height 5
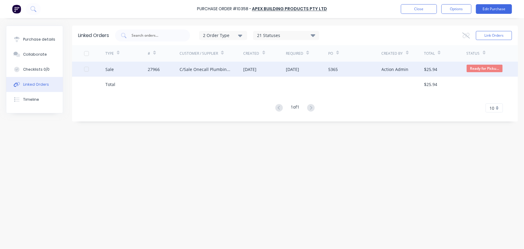
click at [189, 69] on div "C/Sale Onecall Plumbing Pty Ltd" at bounding box center [206, 69] width 52 height 6
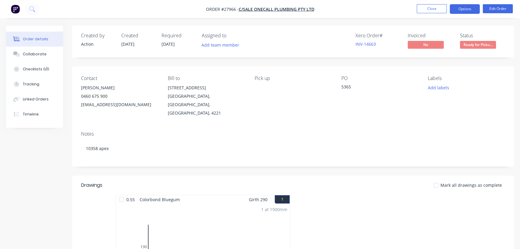
click at [456, 7] on button "Options" at bounding box center [465, 9] width 30 height 10
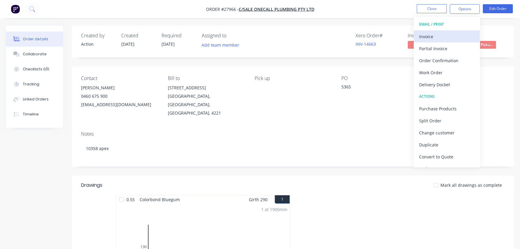
click at [445, 37] on div "Invoice" at bounding box center [446, 36] width 55 height 9
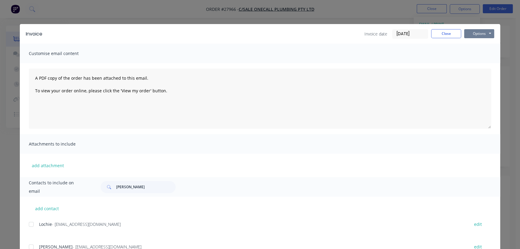
click at [477, 32] on button "Options" at bounding box center [479, 33] width 30 height 9
click at [477, 53] on button "Print" at bounding box center [483, 54] width 38 height 10
click at [446, 34] on button "Close" at bounding box center [446, 33] width 30 height 9
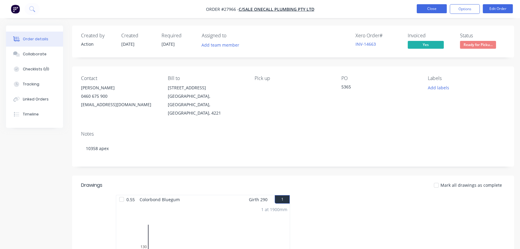
click at [427, 8] on button "Close" at bounding box center [432, 8] width 30 height 9
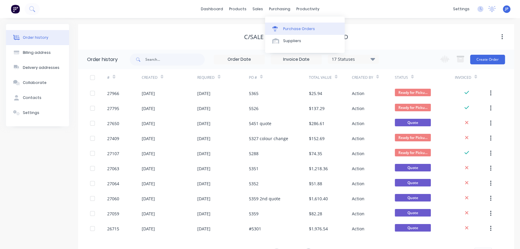
click at [287, 29] on div "Purchase Orders" at bounding box center [299, 28] width 32 height 5
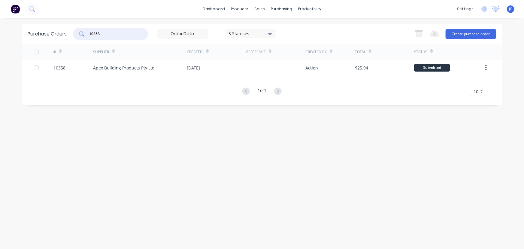
drag, startPoint x: 100, startPoint y: 33, endPoint x: 79, endPoint y: 33, distance: 20.7
click at [79, 33] on div "10358" at bounding box center [110, 34] width 75 height 12
type input "10387"
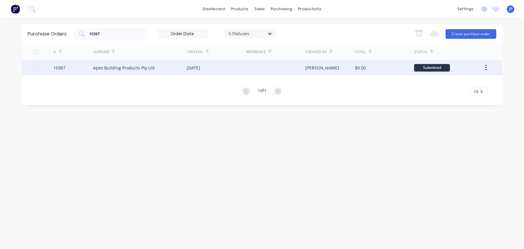
click at [99, 66] on div "Apex Building Products Pty Ltd" at bounding box center [124, 68] width 62 height 6
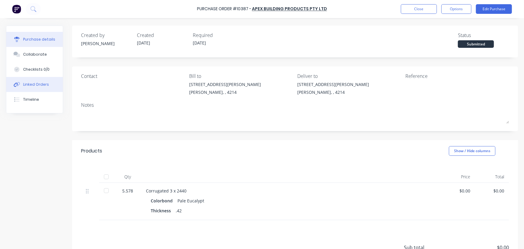
click at [27, 87] on button "Linked Orders" at bounding box center [34, 84] width 56 height 15
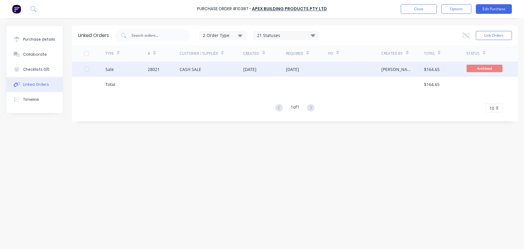
click at [163, 68] on div "28021" at bounding box center [164, 69] width 32 height 15
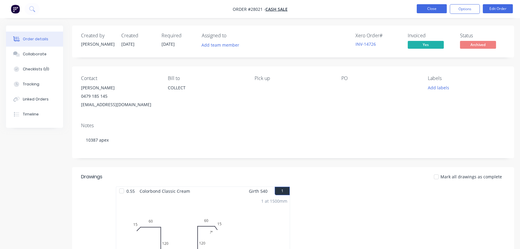
click at [421, 10] on button "Close" at bounding box center [432, 8] width 30 height 9
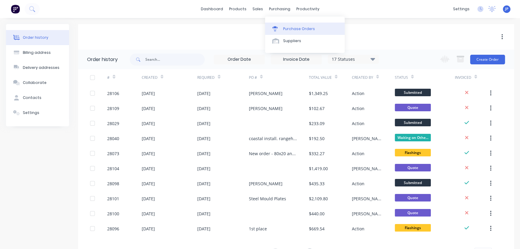
click at [284, 30] on div "Purchase Orders" at bounding box center [299, 28] width 32 height 5
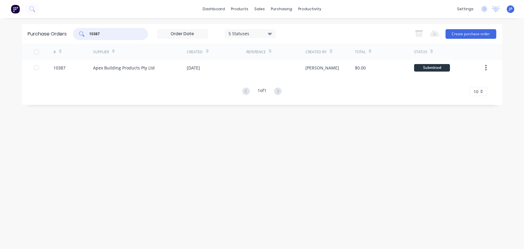
drag, startPoint x: 104, startPoint y: 33, endPoint x: 84, endPoint y: 34, distance: 19.8
click at [84, 34] on div "10387" at bounding box center [110, 34] width 75 height 12
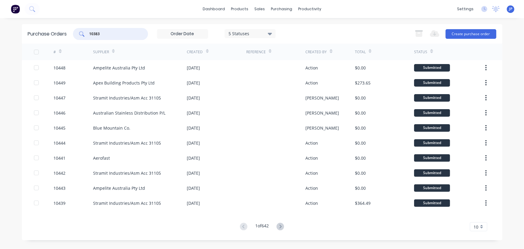
type input "10383"
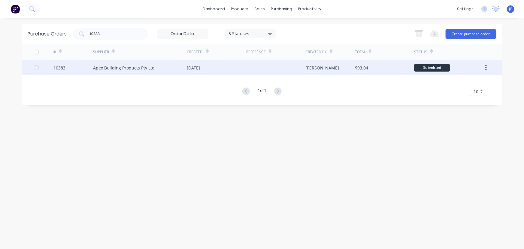
click at [105, 65] on div "Apex Building Products Pty Ltd" at bounding box center [124, 68] width 62 height 6
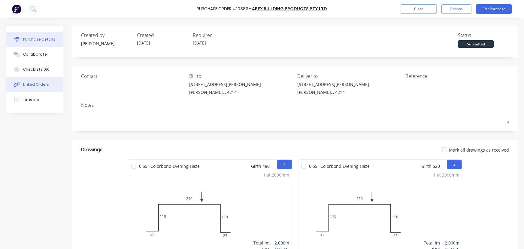
click at [50, 85] on button "Linked Orders" at bounding box center [34, 84] width 56 height 15
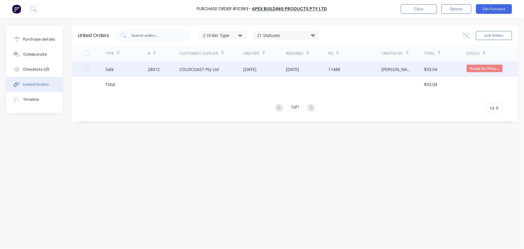
click at [159, 71] on div "28012" at bounding box center [154, 69] width 12 height 6
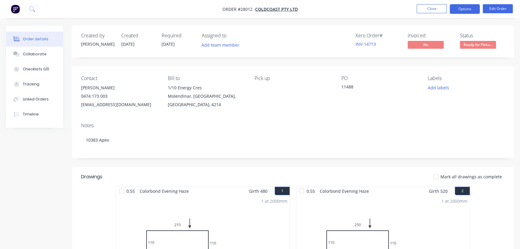
click at [460, 8] on button "Options" at bounding box center [465, 9] width 30 height 10
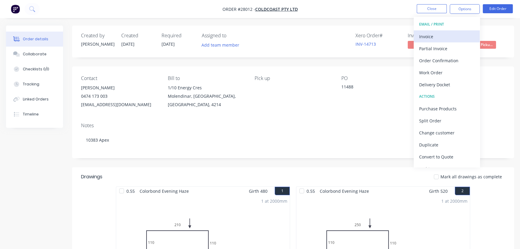
click at [455, 35] on div "Invoice" at bounding box center [446, 36] width 55 height 9
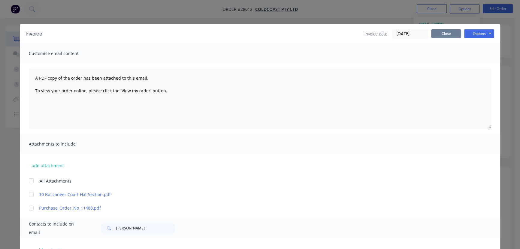
click at [447, 32] on button "Close" at bounding box center [446, 33] width 30 height 9
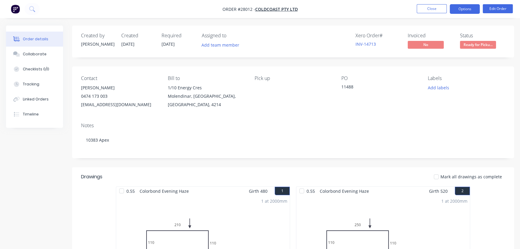
click at [466, 7] on button "Options" at bounding box center [465, 9] width 30 height 10
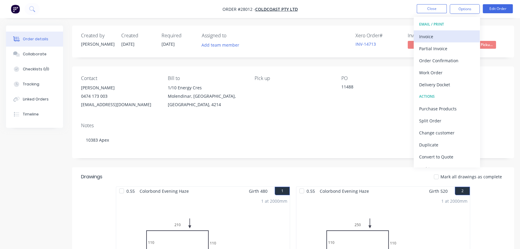
click at [450, 38] on div "Invoice" at bounding box center [446, 36] width 55 height 9
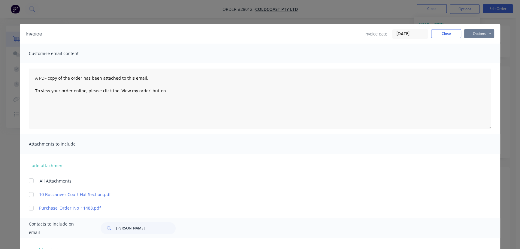
click at [481, 32] on button "Options" at bounding box center [479, 33] width 30 height 9
click at [478, 54] on button "Print" at bounding box center [483, 54] width 38 height 10
click at [439, 36] on button "Close" at bounding box center [446, 33] width 30 height 9
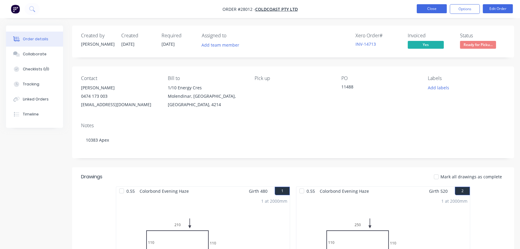
click at [423, 11] on button "Close" at bounding box center [432, 8] width 30 height 9
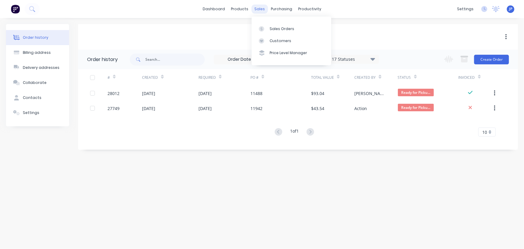
click at [258, 7] on div "sales" at bounding box center [259, 9] width 17 height 9
click at [275, 38] on div "Customers" at bounding box center [281, 40] width 22 height 5
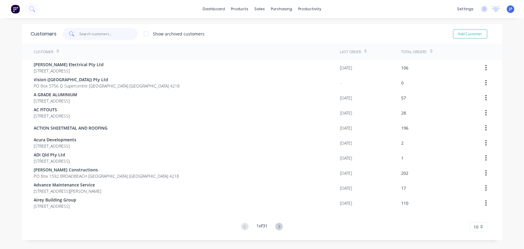
click at [87, 38] on input "text" at bounding box center [108, 34] width 59 height 12
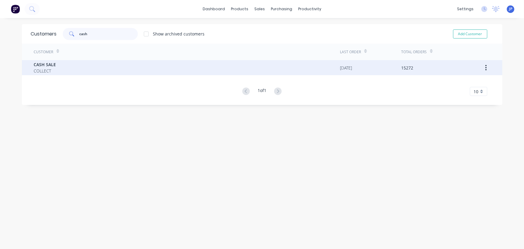
type input "cash"
click at [59, 65] on div "CASH SALE COLLECT" at bounding box center [187, 67] width 306 height 15
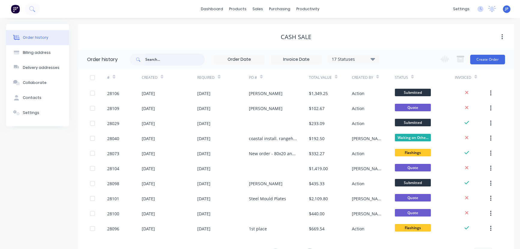
click at [147, 64] on input "text" at bounding box center [174, 59] width 59 height 12
type input "27943"
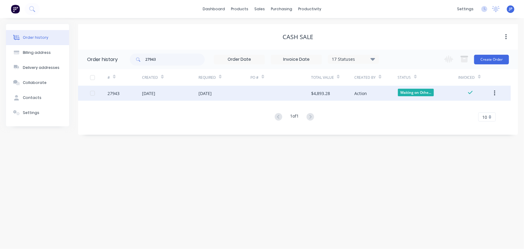
click at [155, 93] on div "[DATE]" at bounding box center [148, 93] width 13 height 6
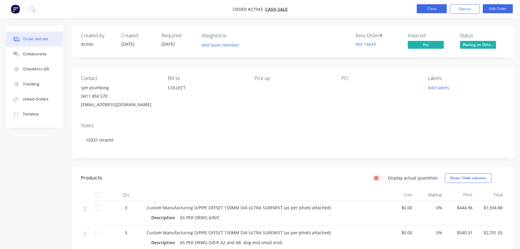
click at [431, 8] on button "Close" at bounding box center [432, 8] width 30 height 9
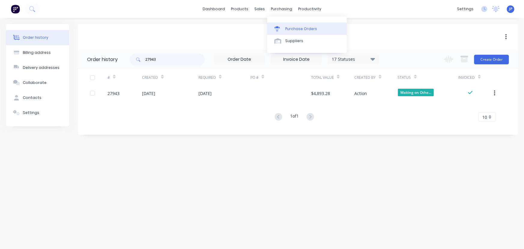
click at [291, 27] on div "Purchase Orders" at bounding box center [301, 28] width 32 height 5
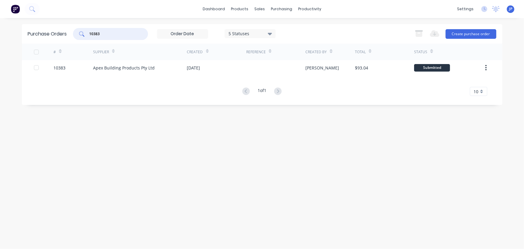
drag, startPoint x: 110, startPoint y: 33, endPoint x: 75, endPoint y: 38, distance: 34.9
click at [75, 38] on div "10383" at bounding box center [110, 34] width 75 height 12
type input "8619"
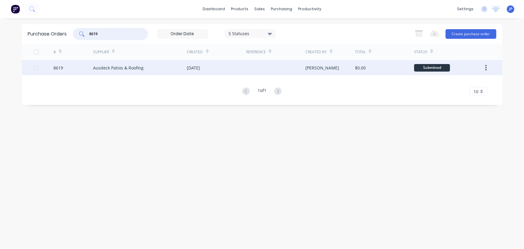
click at [105, 69] on div "Ausdeck Patios & Roofing" at bounding box center [118, 68] width 50 height 6
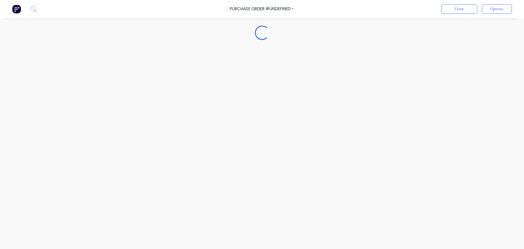
type textarea "x"
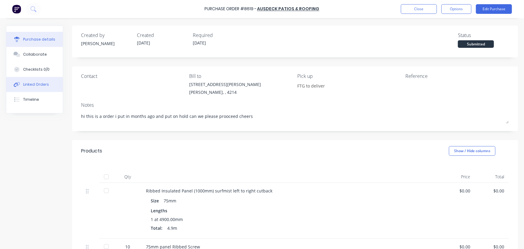
click at [49, 83] on button "Linked Orders" at bounding box center [34, 84] width 56 height 15
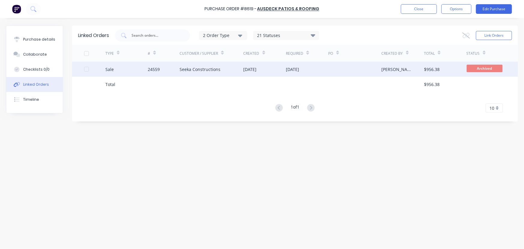
click at [209, 68] on div "Seeka Constructions" at bounding box center [200, 69] width 41 height 6
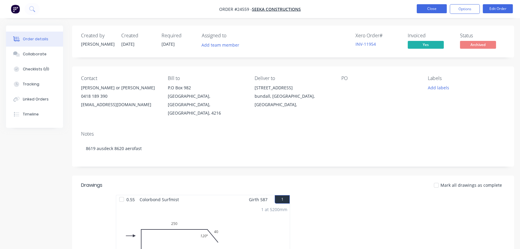
click at [423, 9] on button "Close" at bounding box center [432, 8] width 30 height 9
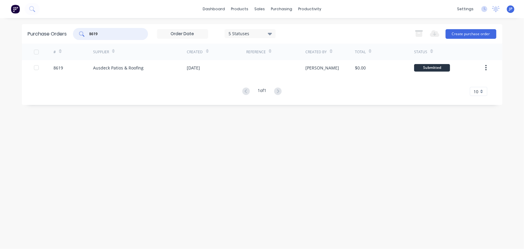
drag, startPoint x: 103, startPoint y: 33, endPoint x: 78, endPoint y: 37, distance: 25.2
click at [78, 37] on div "8619" at bounding box center [110, 34] width 75 height 12
type input "10281"
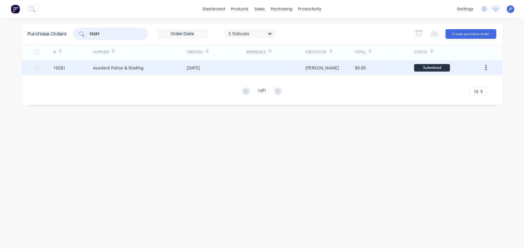
click at [111, 67] on div "Ausdeck Patios & Roofing" at bounding box center [118, 68] width 50 height 6
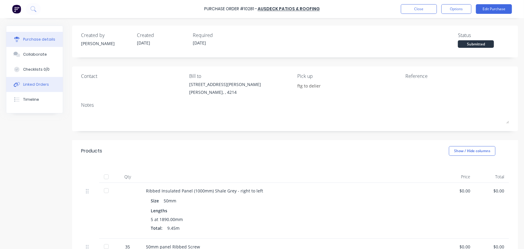
click at [40, 83] on div "Linked Orders" at bounding box center [36, 84] width 26 height 5
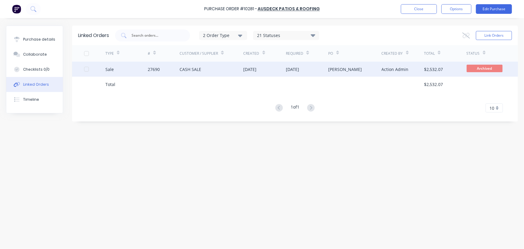
click at [122, 70] on div "Sale" at bounding box center [126, 69] width 43 height 15
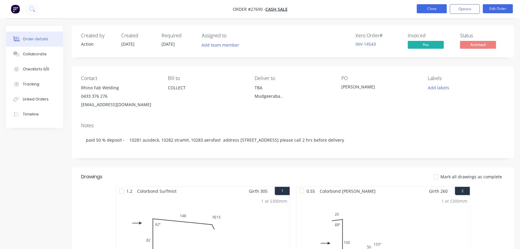
click at [427, 7] on button "Close" at bounding box center [432, 8] width 30 height 9
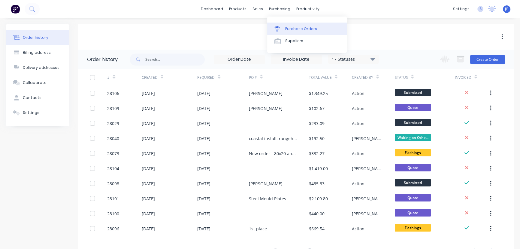
click at [289, 27] on div "Purchase Orders" at bounding box center [301, 28] width 32 height 5
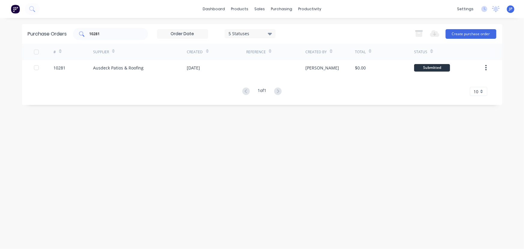
click at [103, 34] on input "10281" at bounding box center [114, 34] width 50 height 6
type input "10280"
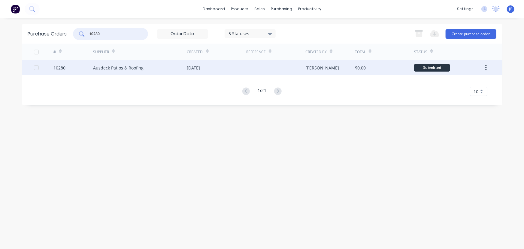
click at [113, 67] on div "Ausdeck Patios & Roofing" at bounding box center [118, 68] width 50 height 6
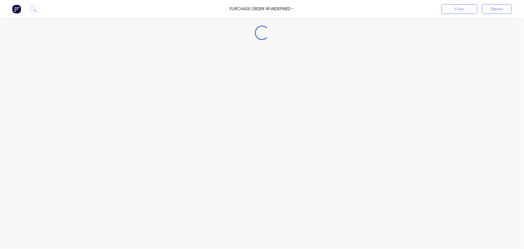
type textarea "x"
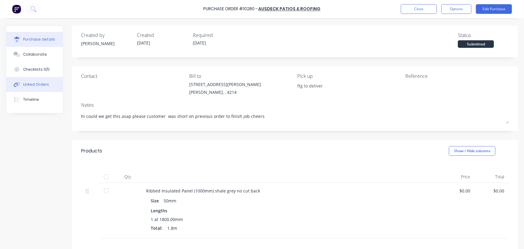
click at [43, 82] on div "Linked Orders" at bounding box center [36, 84] width 26 height 5
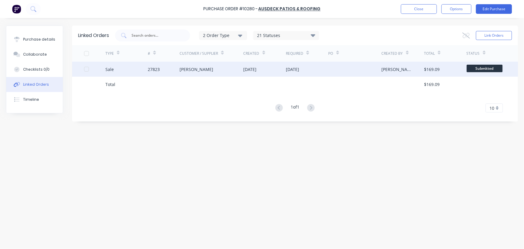
click at [141, 71] on div "Sale" at bounding box center [126, 69] width 43 height 15
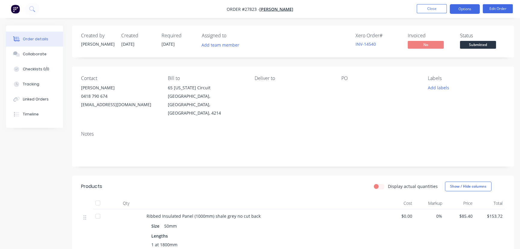
click at [467, 12] on button "Options" at bounding box center [465, 9] width 30 height 10
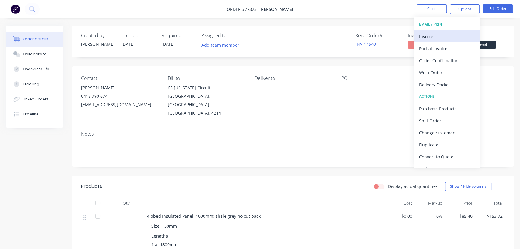
click at [439, 39] on div "Invoice" at bounding box center [446, 36] width 55 height 9
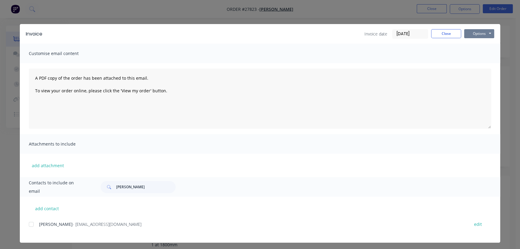
drag, startPoint x: 473, startPoint y: 33, endPoint x: 472, endPoint y: 39, distance: 6.3
click at [473, 33] on button "Options" at bounding box center [479, 33] width 30 height 9
click at [470, 54] on button "Print" at bounding box center [483, 54] width 38 height 10
drag, startPoint x: 446, startPoint y: 35, endPoint x: 438, endPoint y: 32, distance: 8.4
click at [445, 35] on button "Close" at bounding box center [446, 33] width 30 height 9
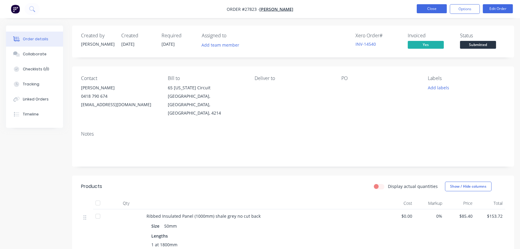
click at [439, 11] on button "Close" at bounding box center [432, 8] width 30 height 9
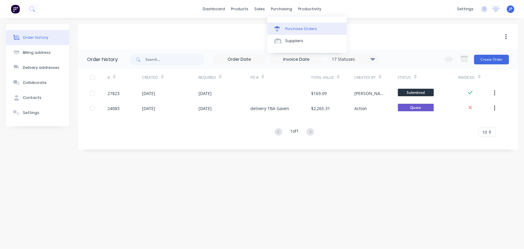
click at [294, 25] on link "Purchase Orders" at bounding box center [307, 29] width 80 height 12
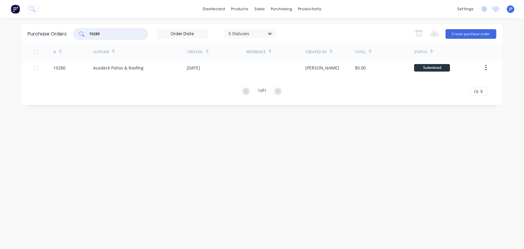
drag, startPoint x: 104, startPoint y: 32, endPoint x: 72, endPoint y: 31, distance: 31.9
click at [72, 31] on div "Purchase Orders 10280 5 Statuses 5 Statuses Export to Excel (XLSX) Create purch…" at bounding box center [262, 34] width 480 height 20
type input "10382"
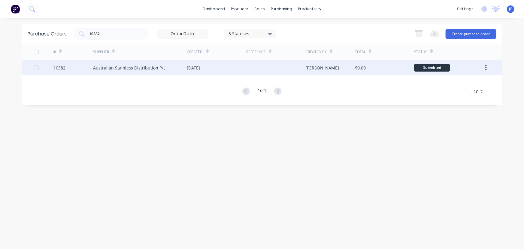
click at [119, 65] on div "Australian Stainless Distribution P/L" at bounding box center [129, 68] width 72 height 6
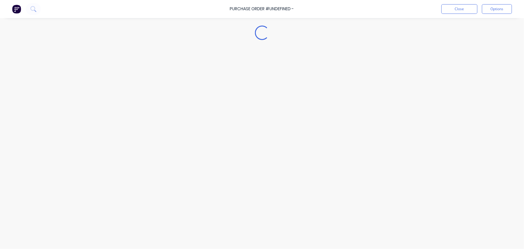
type textarea "x"
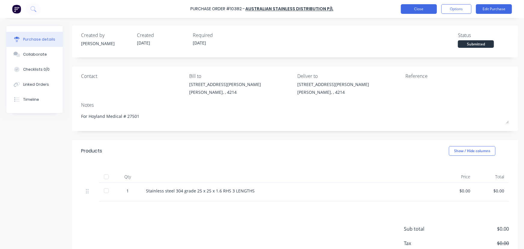
click at [408, 10] on button "Close" at bounding box center [419, 9] width 36 height 10
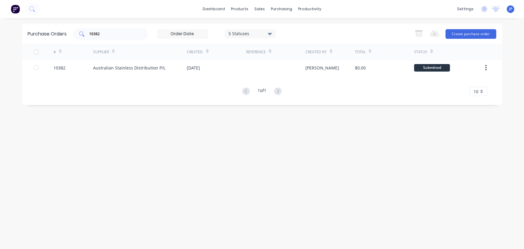
click at [106, 33] on input "10382" at bounding box center [114, 34] width 50 height 6
type input "10381"
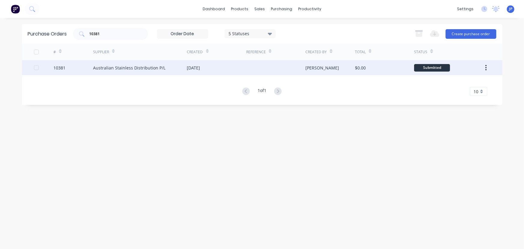
click at [120, 65] on div "Australian Stainless Distribution P/L" at bounding box center [129, 68] width 72 height 6
type textarea "x"
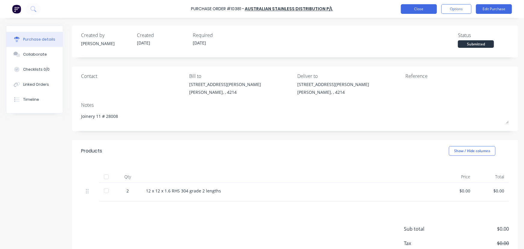
click at [404, 12] on button "Close" at bounding box center [419, 9] width 36 height 10
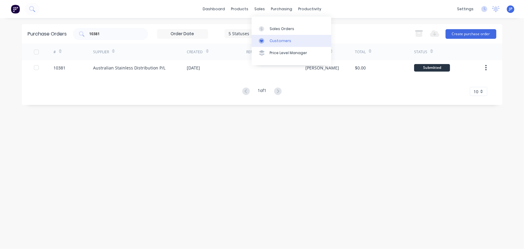
click at [276, 39] on div "Customers" at bounding box center [281, 40] width 22 height 5
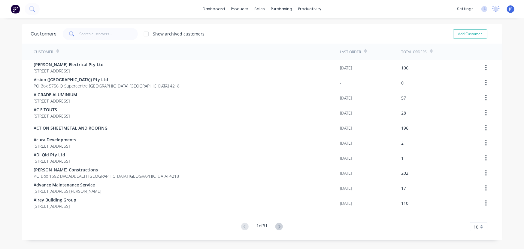
click at [92, 27] on div "Customers Show archived customers Add Customer" at bounding box center [262, 34] width 480 height 20
click at [91, 35] on input "text" at bounding box center [108, 34] width 59 height 12
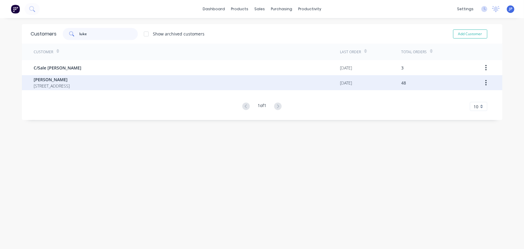
type input "luke"
click at [58, 84] on span "[STREET_ADDRESS]" at bounding box center [52, 86] width 36 height 6
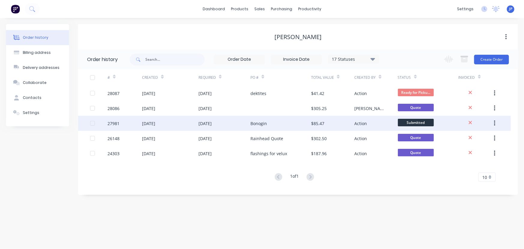
click at [141, 123] on div "27981" at bounding box center [124, 123] width 35 height 15
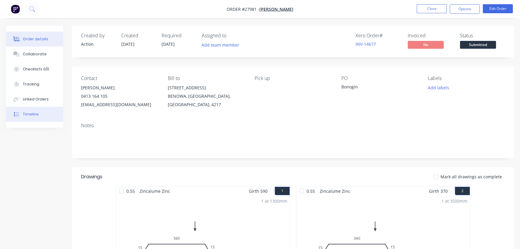
click at [49, 117] on button "Timeline" at bounding box center [34, 114] width 57 height 15
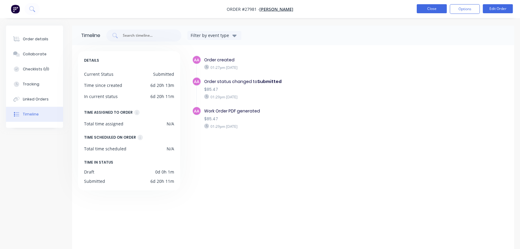
click at [425, 9] on button "Close" at bounding box center [432, 8] width 30 height 9
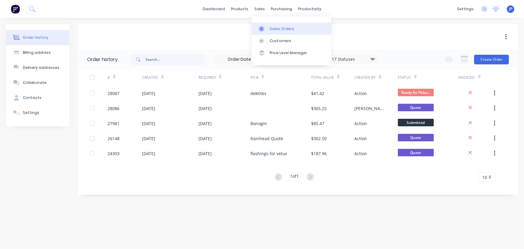
click at [273, 28] on div "Sales Orders" at bounding box center [282, 28] width 25 height 5
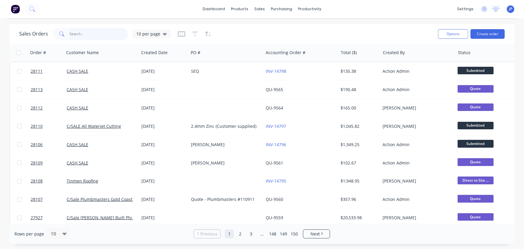
click at [79, 39] on input "text" at bounding box center [99, 34] width 59 height 12
type input "27330"
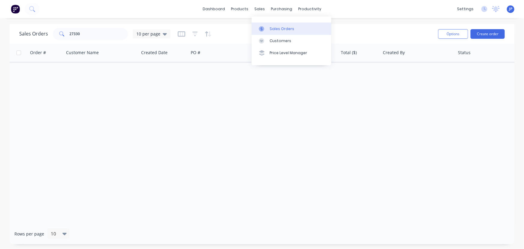
click at [274, 30] on div "Sales Orders" at bounding box center [282, 28] width 25 height 5
click at [271, 37] on link "Customers" at bounding box center [292, 41] width 80 height 12
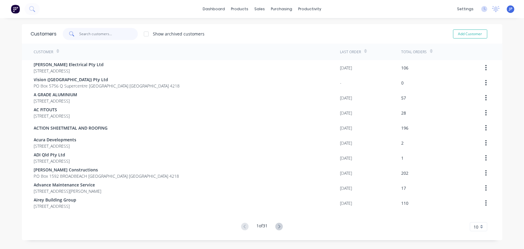
click at [91, 34] on input "text" at bounding box center [108, 34] width 59 height 12
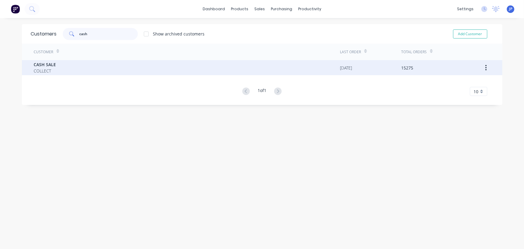
type input "cash"
click at [78, 66] on div "CASH SALE COLLECT" at bounding box center [187, 67] width 306 height 15
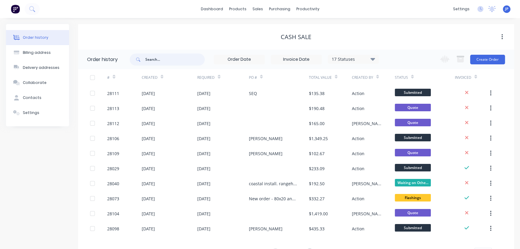
click at [149, 59] on input "text" at bounding box center [174, 59] width 59 height 12
type input "27330"
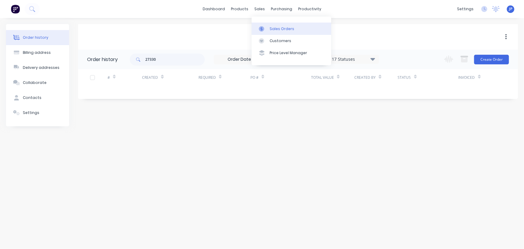
click at [274, 30] on div "Sales Orders" at bounding box center [282, 28] width 25 height 5
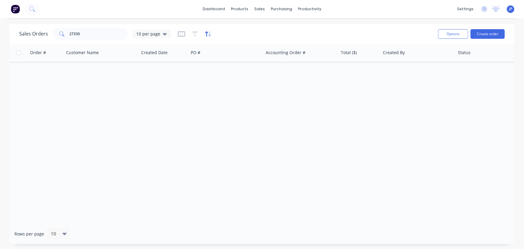
click at [206, 35] on icon "button" at bounding box center [208, 34] width 7 height 6
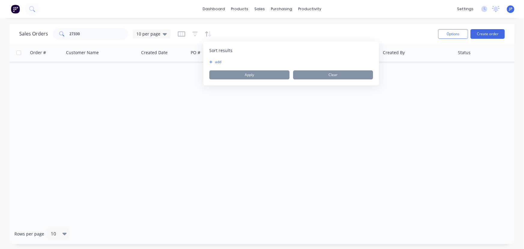
click at [217, 61] on button "add" at bounding box center [213, 61] width 8 height 5
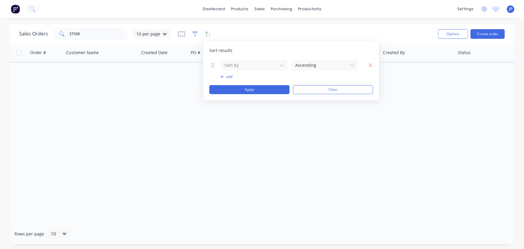
click at [193, 35] on icon "button" at bounding box center [194, 34] width 5 height 6
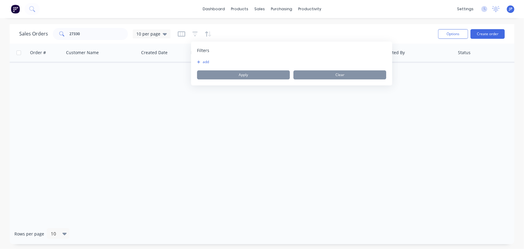
click at [208, 63] on button "add" at bounding box center [204, 61] width 15 height 5
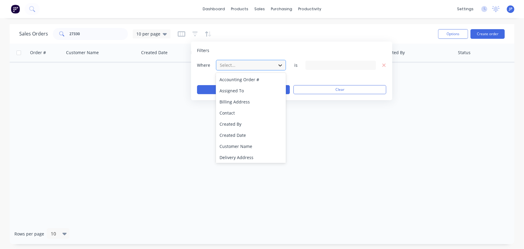
click at [282, 66] on icon at bounding box center [280, 65] width 6 height 6
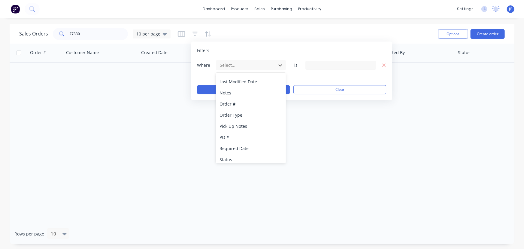
scroll to position [146, 0]
drag, startPoint x: 237, startPoint y: 155, endPoint x: 270, endPoint y: 124, distance: 45.5
click at [238, 153] on div "Status" at bounding box center [251, 155] width 70 height 11
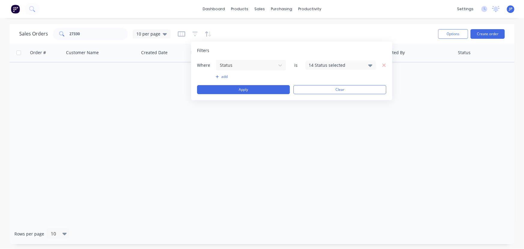
click at [369, 66] on icon at bounding box center [370, 65] width 4 height 7
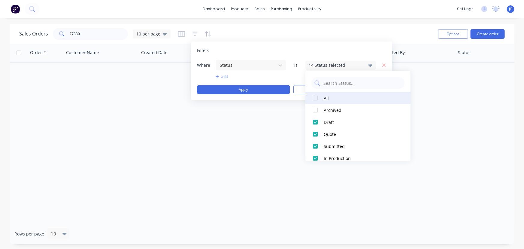
click at [315, 96] on div at bounding box center [315, 98] width 12 height 12
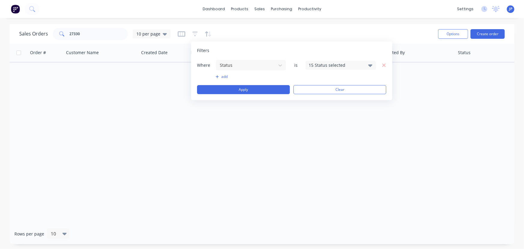
click at [270, 94] on div "Filters Where Status is 15 Status selected add Apply Clear" at bounding box center [291, 70] width 201 height 59
click at [270, 92] on button "Apply" at bounding box center [243, 89] width 93 height 9
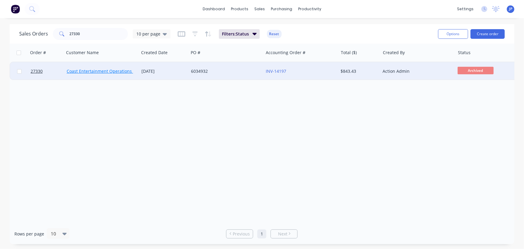
click at [102, 71] on link "Coast Entertainment Operations Ltd" at bounding box center [103, 71] width 73 height 6
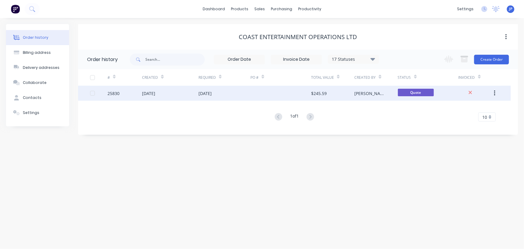
click at [140, 88] on div "25830" at bounding box center [124, 93] width 35 height 15
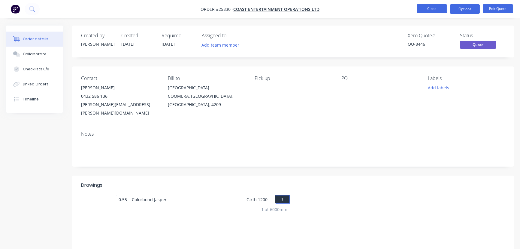
drag, startPoint x: 423, startPoint y: 2, endPoint x: 422, endPoint y: 7, distance: 4.2
click at [422, 3] on nav "Order #25830 - Coast Entertainment Operations Ltd Close Options Edit Quote" at bounding box center [260, 9] width 520 height 18
click at [422, 7] on button "Close" at bounding box center [432, 8] width 30 height 9
click at [436, 13] on button "Close" at bounding box center [432, 8] width 30 height 9
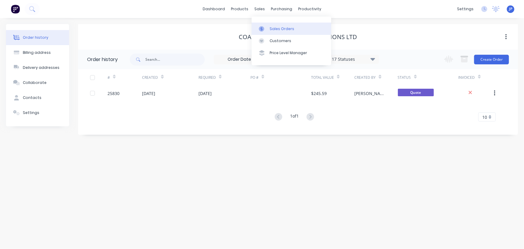
click at [277, 28] on div "Sales Orders" at bounding box center [282, 28] width 25 height 5
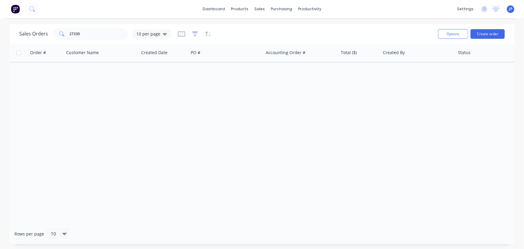
click at [193, 34] on icon "button" at bounding box center [195, 33] width 4 height 1
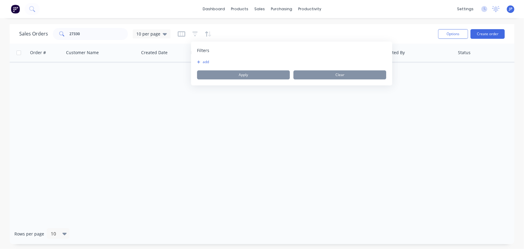
click at [199, 62] on icon "button" at bounding box center [198, 62] width 3 height 4
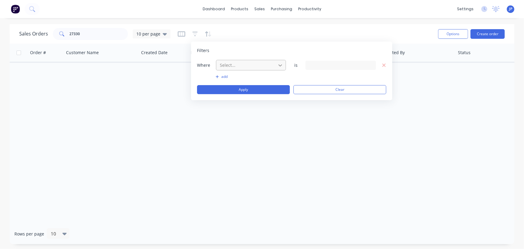
click at [278, 66] on icon at bounding box center [280, 65] width 6 height 6
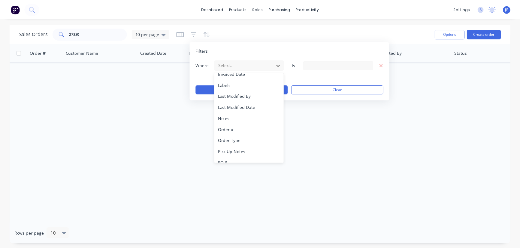
scroll to position [146, 0]
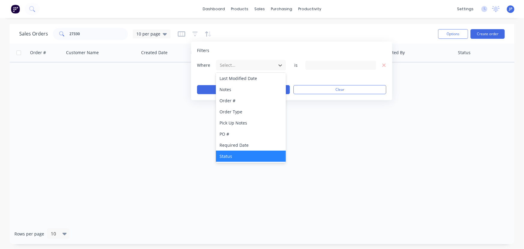
click at [227, 160] on div "Status" at bounding box center [251, 155] width 70 height 11
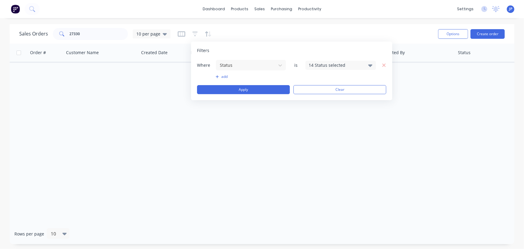
click at [371, 67] on icon at bounding box center [370, 65] width 4 height 7
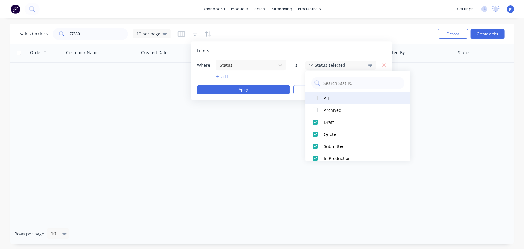
click at [315, 99] on div at bounding box center [315, 98] width 12 height 12
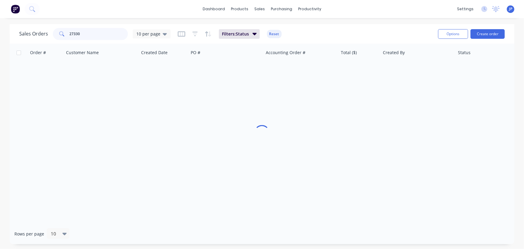
click at [85, 35] on input "27330" at bounding box center [99, 34] width 59 height 12
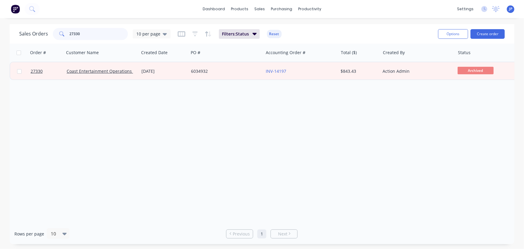
click at [82, 35] on input "27330" at bounding box center [99, 34] width 59 height 12
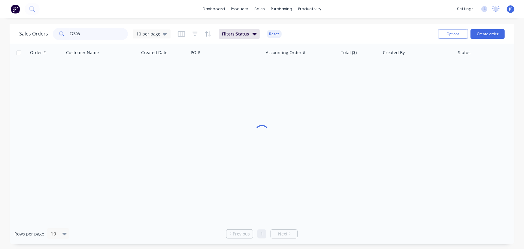
type input "27608"
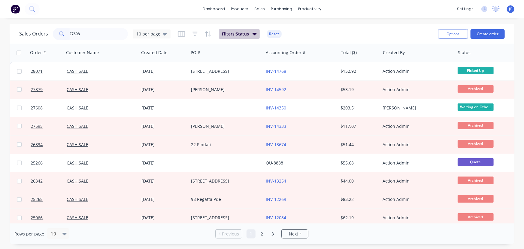
click at [254, 33] on icon "button" at bounding box center [255, 34] width 4 height 2
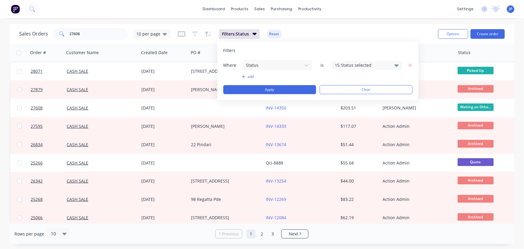
click at [396, 66] on icon at bounding box center [397, 65] width 4 height 2
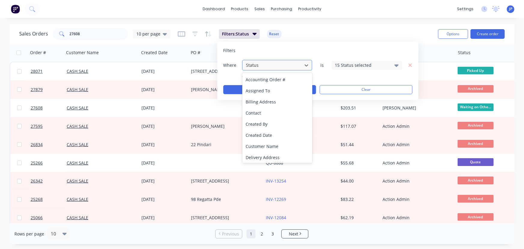
click at [279, 69] on div "Status" at bounding box center [272, 65] width 57 height 10
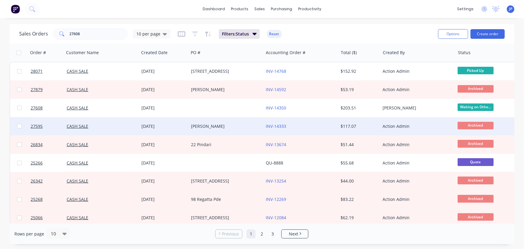
click at [239, 134] on div "[PERSON_NAME]" at bounding box center [226, 126] width 75 height 18
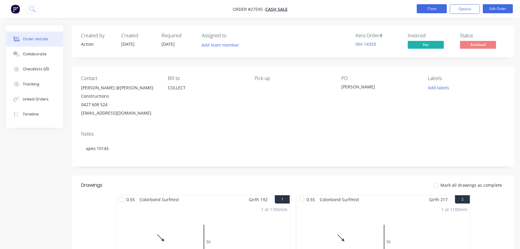
click at [427, 11] on button "Close" at bounding box center [432, 8] width 30 height 9
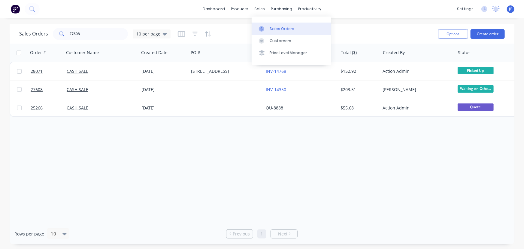
click at [275, 28] on div "Sales Orders" at bounding box center [282, 28] width 25 height 5
click at [90, 36] on input "27608" at bounding box center [99, 34] width 59 height 12
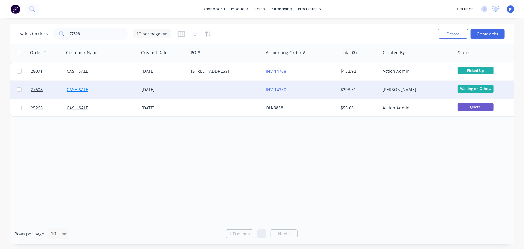
click at [84, 87] on link "CASH SALE" at bounding box center [78, 89] width 22 height 6
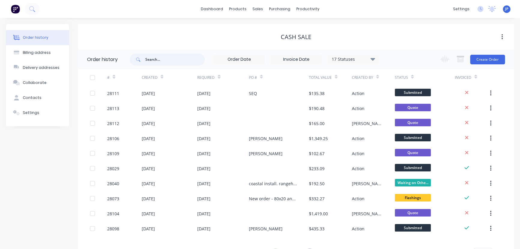
click at [159, 60] on input "text" at bounding box center [174, 59] width 59 height 12
type input "27608"
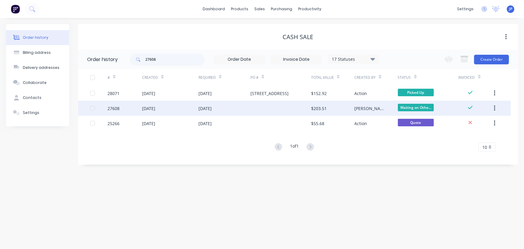
click at [149, 107] on div "[DATE]" at bounding box center [148, 108] width 13 height 6
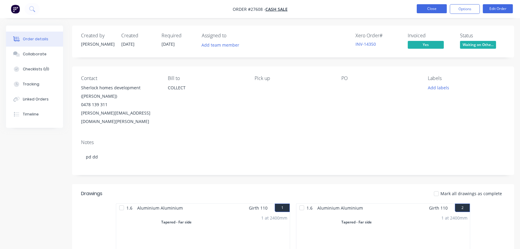
click at [438, 9] on button "Close" at bounding box center [432, 8] width 30 height 9
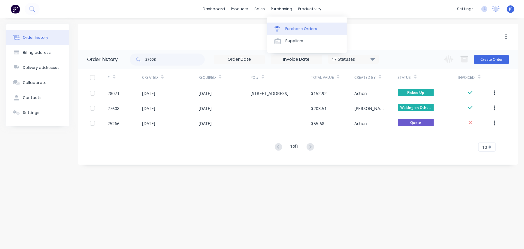
click at [297, 27] on div "Purchase Orders" at bounding box center [301, 28] width 32 height 5
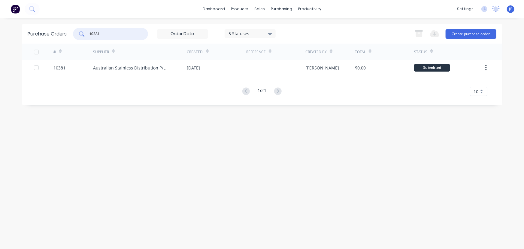
drag, startPoint x: 104, startPoint y: 32, endPoint x: 86, endPoint y: 36, distance: 18.7
click at [86, 36] on div "10381" at bounding box center [110, 34] width 75 height 12
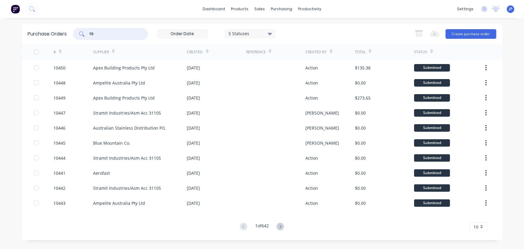
type input "1"
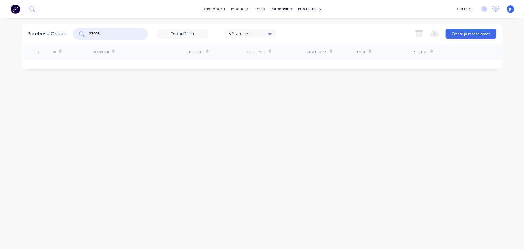
drag, startPoint x: 103, startPoint y: 33, endPoint x: 82, endPoint y: 33, distance: 21.0
click at [82, 33] on div "27996" at bounding box center [110, 34] width 75 height 12
type input "10384"
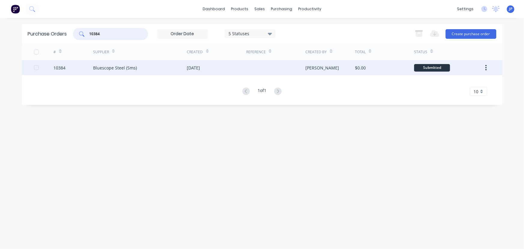
click at [101, 64] on div "Bluescope Steel (Sms)" at bounding box center [140, 67] width 94 height 15
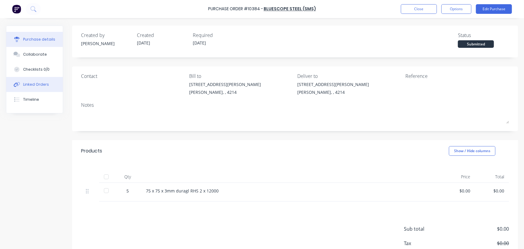
click at [53, 81] on button "Linked Orders" at bounding box center [34, 84] width 56 height 15
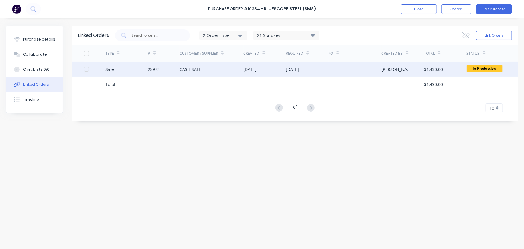
click at [165, 69] on div "25972" at bounding box center [164, 69] width 32 height 15
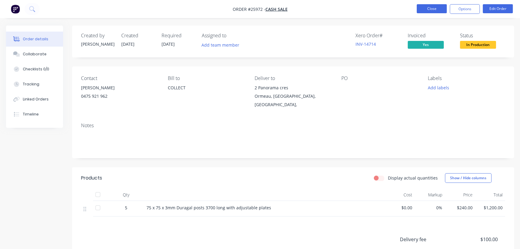
click at [425, 9] on button "Close" at bounding box center [432, 8] width 30 height 9
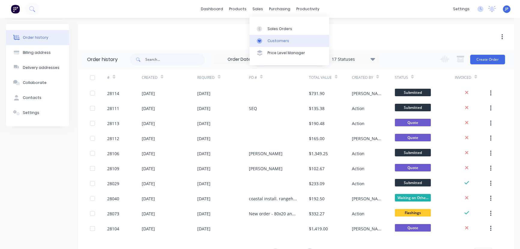
click at [266, 39] on link "Customers" at bounding box center [290, 41] width 80 height 12
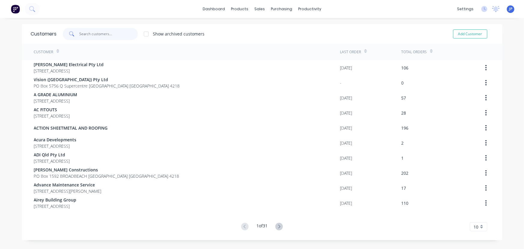
click at [94, 35] on input "text" at bounding box center [108, 34] width 59 height 12
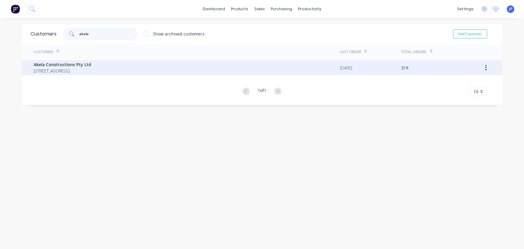
type input "akela"
click at [92, 66] on span "Akela Constructions Pty Ltd" at bounding box center [63, 64] width 58 height 6
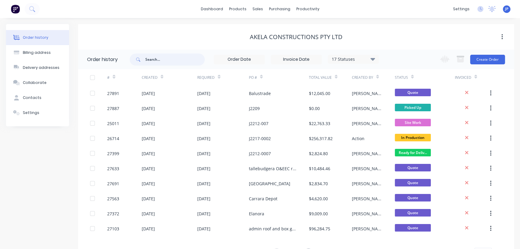
click at [152, 59] on input "text" at bounding box center [174, 59] width 59 height 12
type input "j"
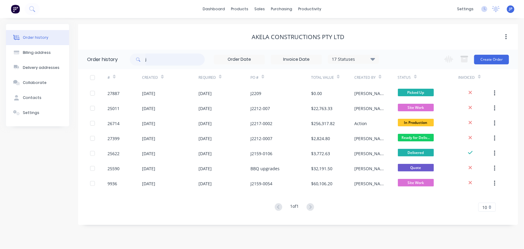
click at [151, 63] on input "j" at bounding box center [174, 59] width 59 height 12
type input "j22"
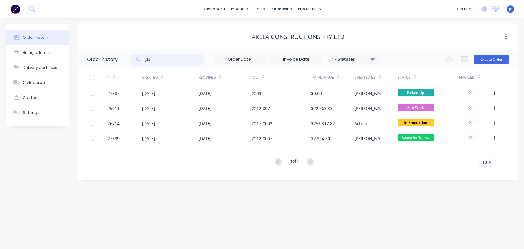
click at [155, 62] on input "j22" at bounding box center [174, 59] width 59 height 12
type input "j2211-00"
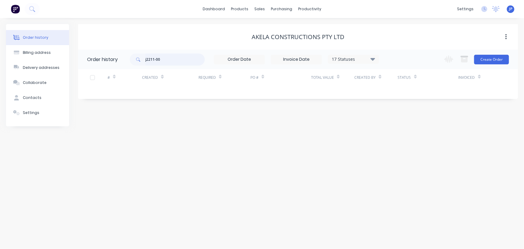
click at [170, 58] on input "j2211-00" at bounding box center [174, 59] width 59 height 12
type input "j2211-0006"
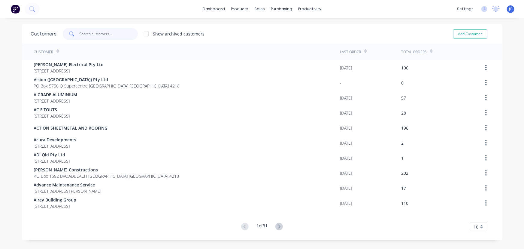
click at [89, 33] on input "text" at bounding box center [108, 34] width 59 height 12
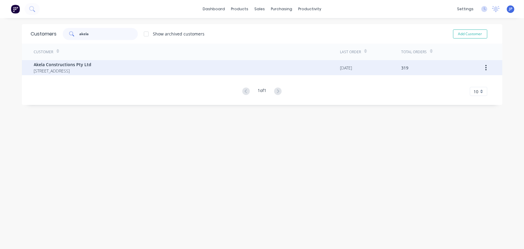
type input "akela"
click at [82, 66] on span "Akela Constructions Pty Ltd" at bounding box center [63, 64] width 58 height 6
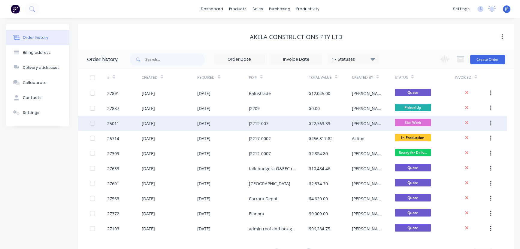
click at [171, 120] on div "[DATE]" at bounding box center [170, 123] width 56 height 15
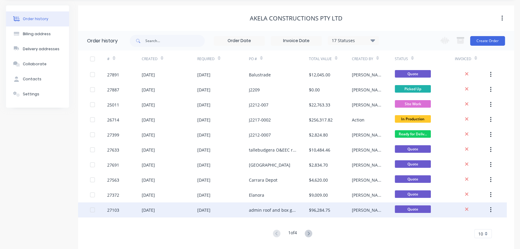
scroll to position [27, 0]
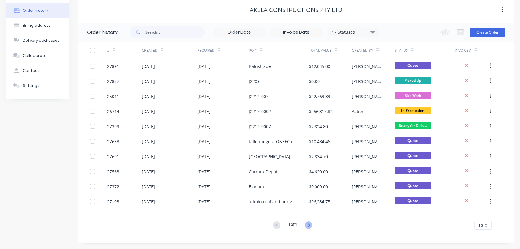
click at [312, 225] on icon at bounding box center [309, 225] width 8 height 8
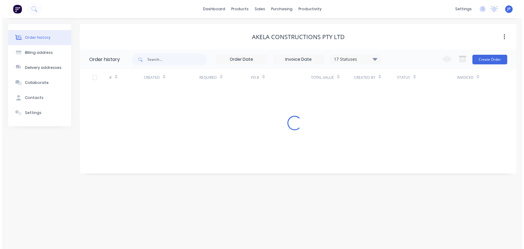
scroll to position [0, 0]
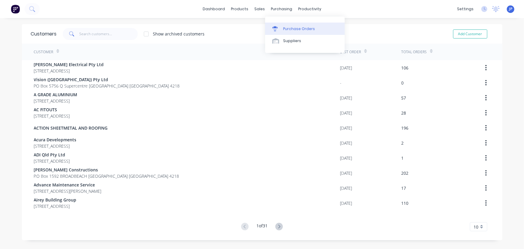
click at [285, 27] on div "Purchase Orders" at bounding box center [299, 28] width 32 height 5
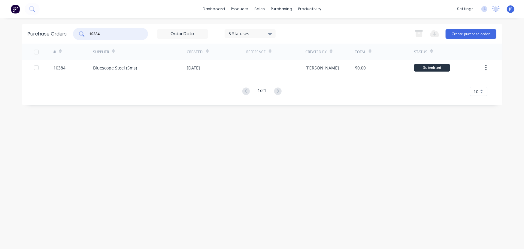
drag, startPoint x: 105, startPoint y: 33, endPoint x: 79, endPoint y: 32, distance: 25.8
click at [79, 32] on div "10384" at bounding box center [110, 34] width 75 height 12
type input "10208"
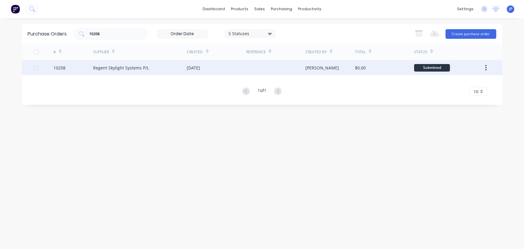
click at [106, 70] on div "Regent Skylight Systems P/L" at bounding box center [121, 68] width 56 height 6
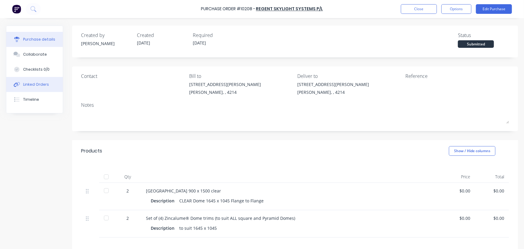
click at [45, 84] on div "Linked Orders" at bounding box center [36, 84] width 26 height 5
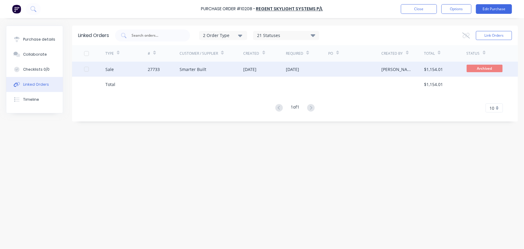
click at [203, 70] on div "Smarter Built" at bounding box center [193, 69] width 27 height 6
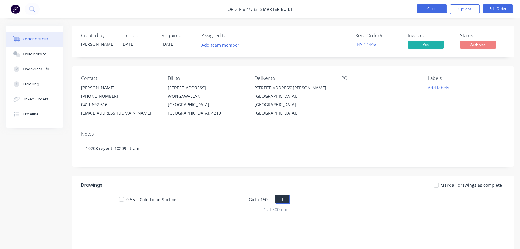
click at [427, 8] on button "Close" at bounding box center [432, 8] width 30 height 9
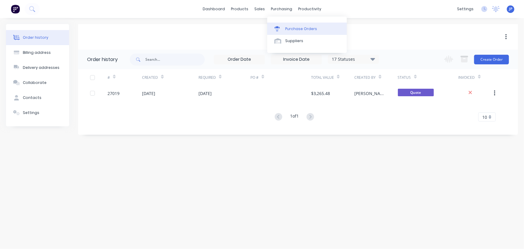
click at [289, 25] on link "Purchase Orders" at bounding box center [307, 29] width 80 height 12
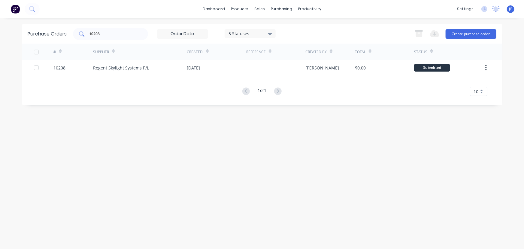
drag, startPoint x: 106, startPoint y: 30, endPoint x: 79, endPoint y: 33, distance: 27.2
click at [79, 33] on div "10208" at bounding box center [110, 34] width 75 height 12
drag, startPoint x: 104, startPoint y: 35, endPoint x: 81, endPoint y: 33, distance: 23.2
click at [81, 33] on div "10208" at bounding box center [110, 34] width 75 height 12
type input "10395"
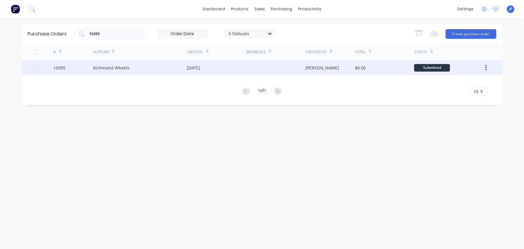
click at [99, 65] on div "Richmond Wheels" at bounding box center [111, 68] width 36 height 6
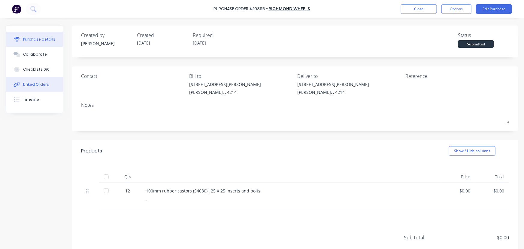
click at [49, 80] on button "Linked Orders" at bounding box center [34, 84] width 56 height 15
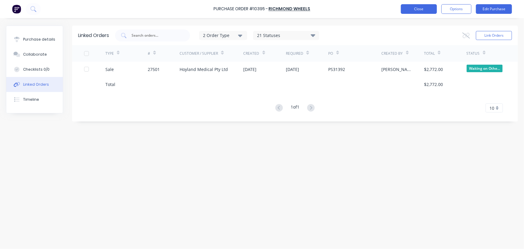
click at [421, 10] on button "Close" at bounding box center [419, 9] width 36 height 10
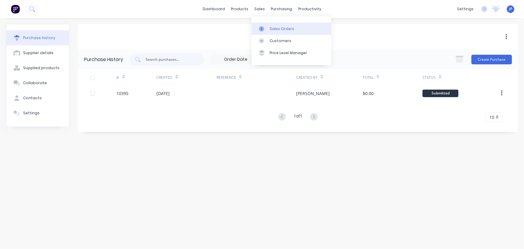
click at [270, 27] on div "Sales Orders" at bounding box center [282, 28] width 25 height 5
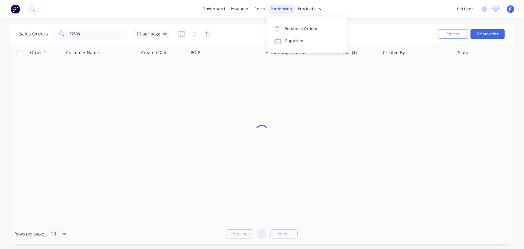
click at [275, 9] on div "purchasing" at bounding box center [281, 9] width 27 height 9
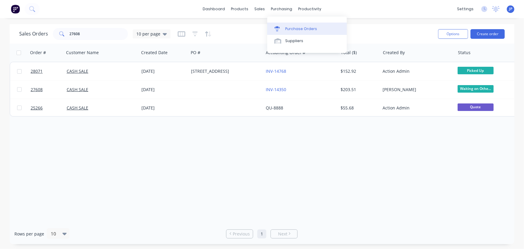
click at [289, 28] on div "Purchase Orders" at bounding box center [301, 28] width 32 height 5
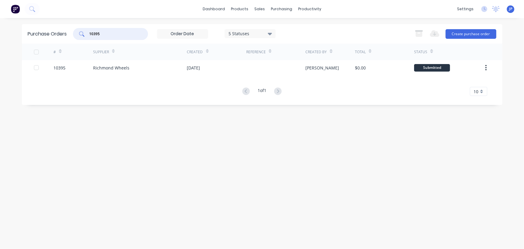
drag, startPoint x: 110, startPoint y: 36, endPoint x: 74, endPoint y: 36, distance: 36.3
click at [74, 36] on div "10395 5 Statuses 5 Statuses" at bounding box center [174, 34] width 203 height 12
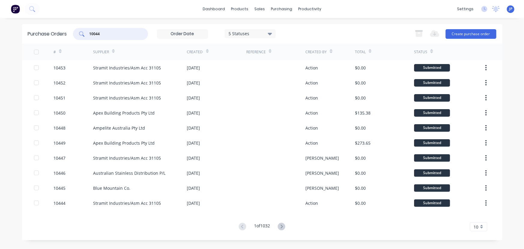
type input "10044"
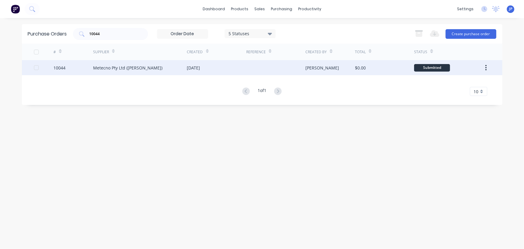
click at [106, 66] on div "Metecno Pty Ltd ([PERSON_NAME])" at bounding box center [127, 68] width 69 height 6
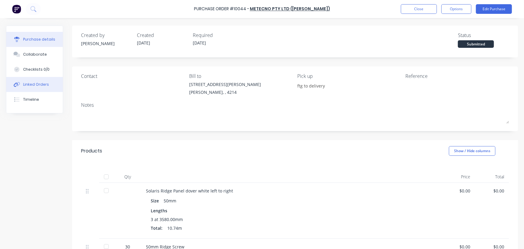
click at [52, 85] on button "Linked Orders" at bounding box center [34, 84] width 56 height 15
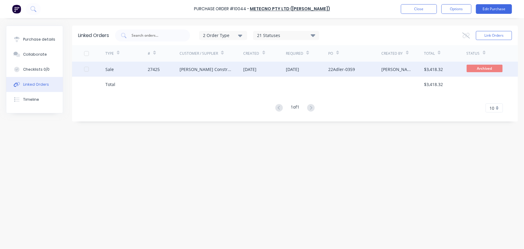
click at [182, 64] on div "[PERSON_NAME] Constructions" at bounding box center [212, 69] width 64 height 15
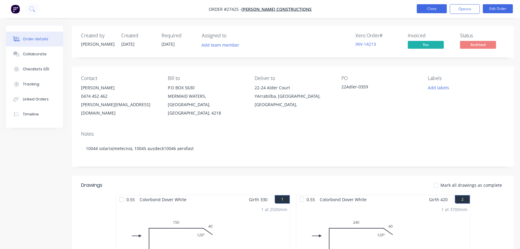
click at [424, 10] on button "Close" at bounding box center [432, 8] width 30 height 9
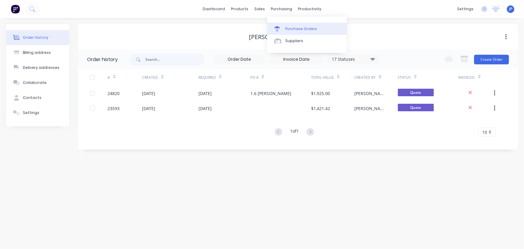
click at [288, 26] on div "Purchase Orders" at bounding box center [301, 28] width 32 height 5
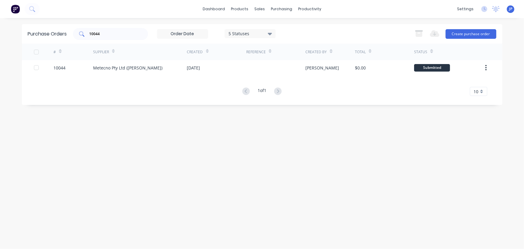
drag, startPoint x: 103, startPoint y: 38, endPoint x: 91, endPoint y: 39, distance: 11.8
click at [91, 39] on div "10044" at bounding box center [110, 34] width 75 height 12
drag, startPoint x: 102, startPoint y: 34, endPoint x: 71, endPoint y: 28, distance: 31.5
click at [75, 32] on div "10044" at bounding box center [110, 34] width 75 height 12
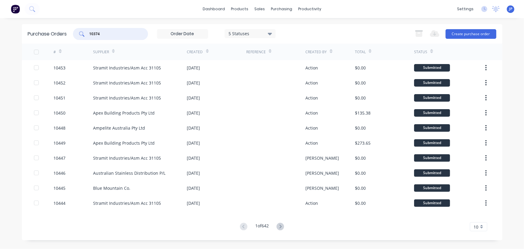
type input "10374"
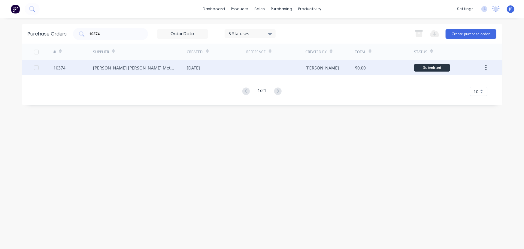
click at [96, 66] on div "[PERSON_NAME] [PERSON_NAME] Metals" at bounding box center [134, 68] width 82 height 6
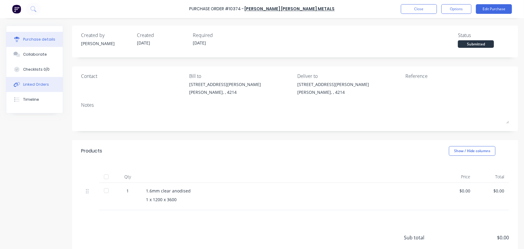
click at [39, 80] on button "Linked Orders" at bounding box center [34, 84] width 56 height 15
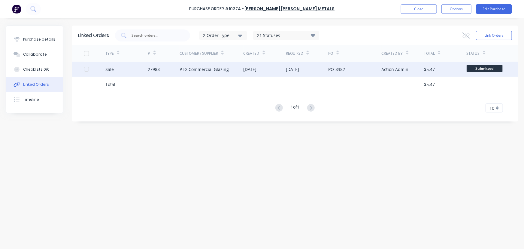
click at [172, 68] on div "27988" at bounding box center [164, 69] width 32 height 15
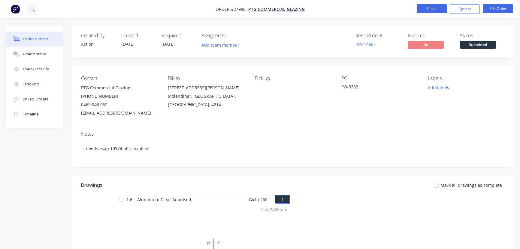
click at [421, 12] on button "Close" at bounding box center [432, 8] width 30 height 9
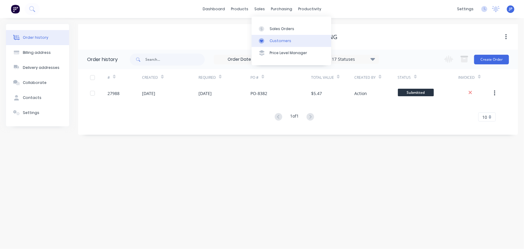
click at [275, 40] on div "Customers" at bounding box center [281, 40] width 22 height 5
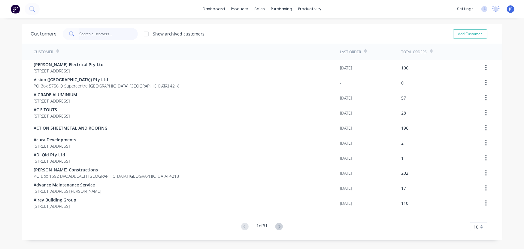
click at [109, 30] on input "text" at bounding box center [108, 34] width 59 height 12
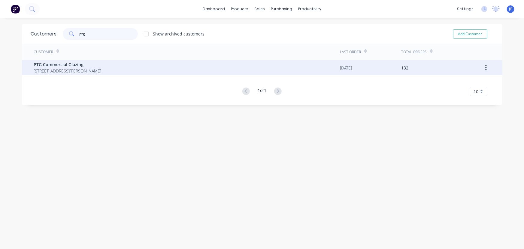
type input "ptg"
click at [101, 64] on span "PTG Commercial Glazing" at bounding box center [68, 64] width 68 height 6
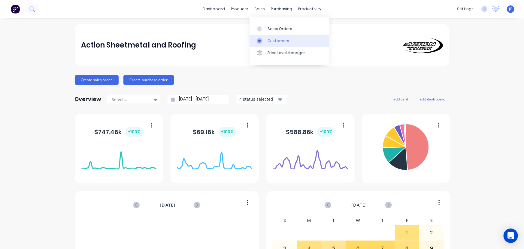
click at [275, 41] on div "Customers" at bounding box center [279, 40] width 22 height 5
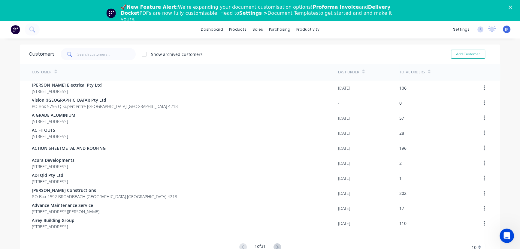
click at [512, 8] on polygon "Close" at bounding box center [511, 7] width 4 height 4
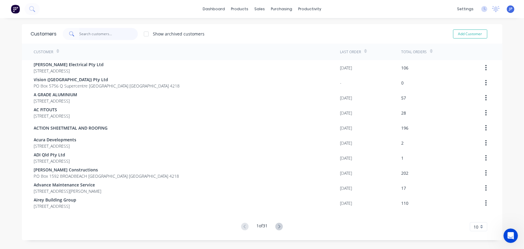
click at [97, 39] on input "text" at bounding box center [108, 34] width 59 height 12
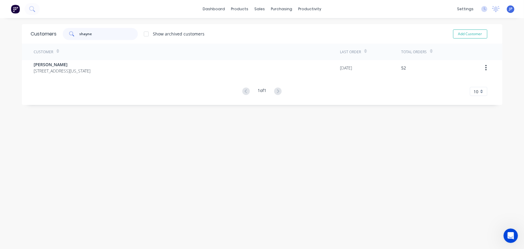
type input "shayne"
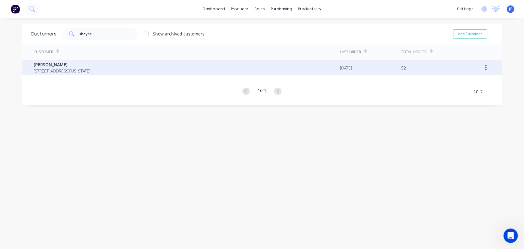
click at [91, 62] on span "[PERSON_NAME]" at bounding box center [62, 64] width 57 height 6
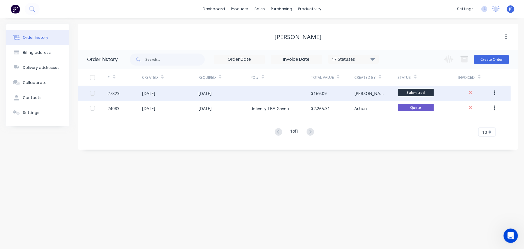
click at [169, 93] on div "[DATE]" at bounding box center [170, 93] width 56 height 15
